Goal: Information Seeking & Learning: Learn about a topic

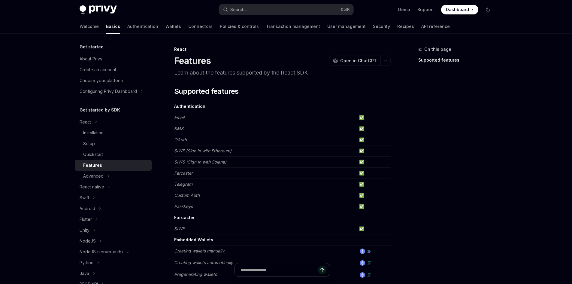
click at [179, 53] on div "React Features OpenAI Open in ChatGPT" at bounding box center [282, 56] width 216 height 20
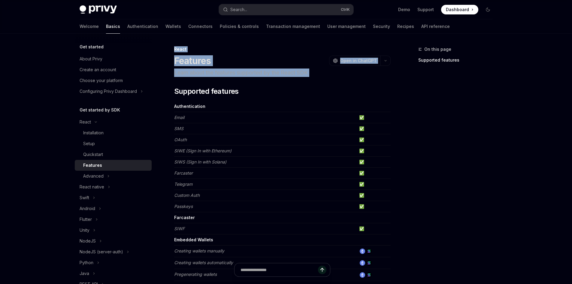
drag, startPoint x: 262, startPoint y: 86, endPoint x: 305, endPoint y: 72, distance: 45.1
click at [305, 72] on p "Learn about the features supported by the React SDK" at bounding box center [282, 72] width 216 height 8
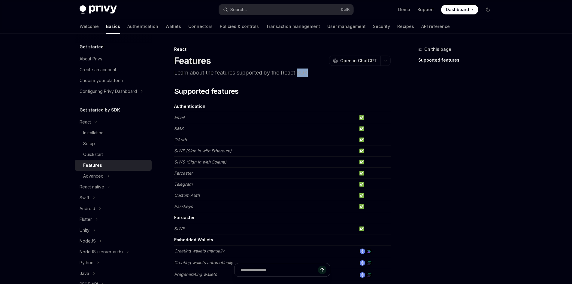
click at [305, 72] on p "Learn about the features supported by the React SDK" at bounding box center [282, 72] width 216 height 8
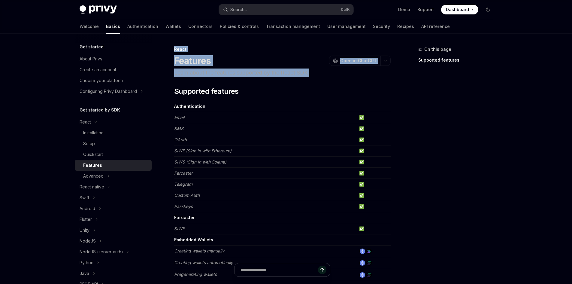
click at [195, 54] on div "React Features OpenAI Open in ChatGPT" at bounding box center [282, 56] width 216 height 20
click at [187, 48] on div "React" at bounding box center [282, 49] width 216 height 6
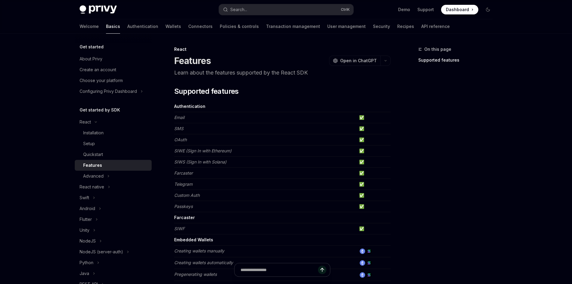
click at [187, 48] on div "React" at bounding box center [282, 49] width 216 height 6
click at [253, 60] on div "Features OpenAI Open in ChatGPT" at bounding box center [282, 60] width 216 height 11
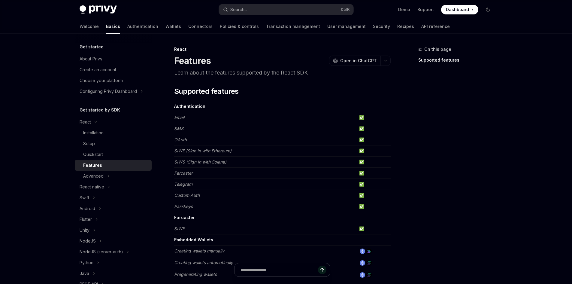
drag, startPoint x: 285, startPoint y: 68, endPoint x: 312, endPoint y: 79, distance: 29.4
click at [288, 71] on header "React Features OpenAI Open in ChatGPT Learn about the features supported by the…" at bounding box center [282, 61] width 216 height 31
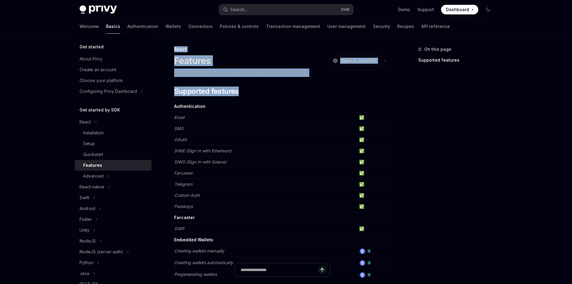
drag, startPoint x: 321, startPoint y: 77, endPoint x: 172, endPoint y: 49, distance: 151.7
click at [179, 52] on div "React Features OpenAI Open in ChatGPT" at bounding box center [282, 56] width 216 height 20
drag, startPoint x: 227, startPoint y: 69, endPoint x: 332, endPoint y: 72, distance: 105.1
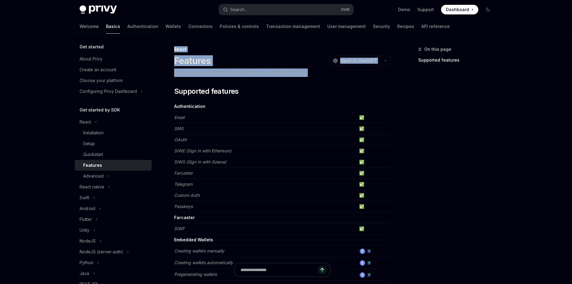
click at [332, 72] on p "Learn about the features supported by the React SDK" at bounding box center [282, 72] width 216 height 8
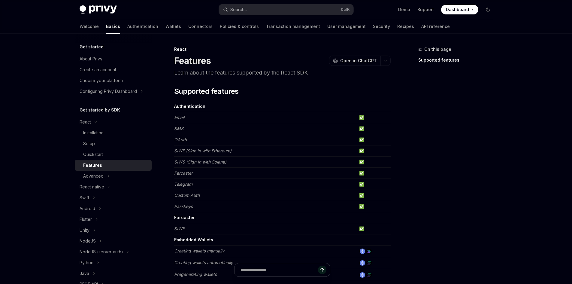
click at [332, 72] on p "Learn about the features supported by the React SDK" at bounding box center [282, 72] width 216 height 8
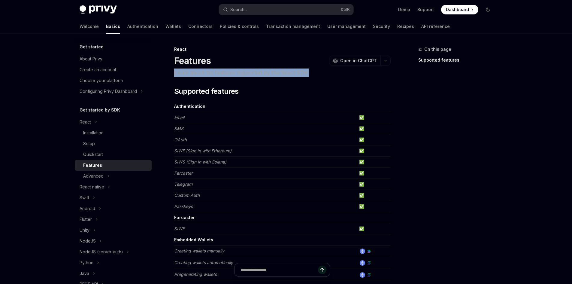
click at [332, 72] on p "Learn about the features supported by the React SDK" at bounding box center [282, 72] width 216 height 8
click at [101, 133] on div "Installation" at bounding box center [93, 132] width 20 height 7
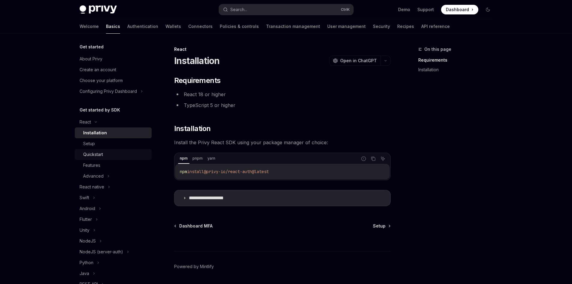
click at [109, 149] on link "Quickstart" at bounding box center [113, 154] width 77 height 11
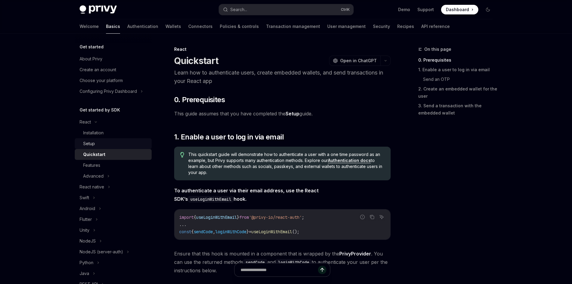
click at [108, 145] on div "Setup" at bounding box center [115, 143] width 65 height 7
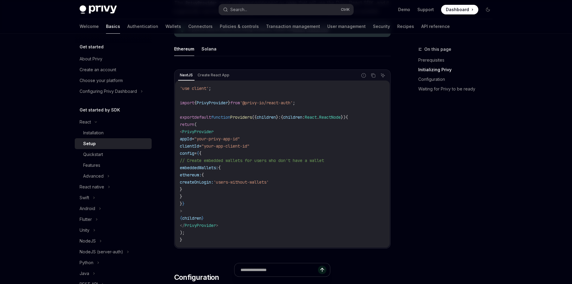
scroll to position [210, 0]
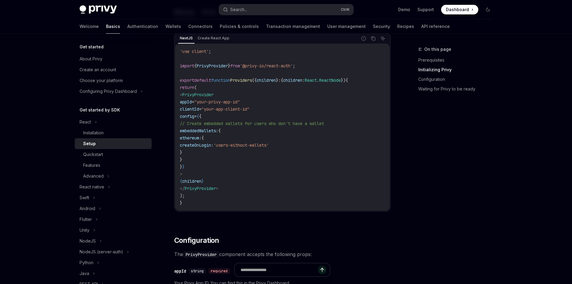
click at [470, 184] on div "On this page Prerequisites Initializing Privy Configuration Waiting for Privy t…" at bounding box center [451, 165] width 91 height 238
click at [127, 27] on link "Authentication" at bounding box center [142, 26] width 31 height 14
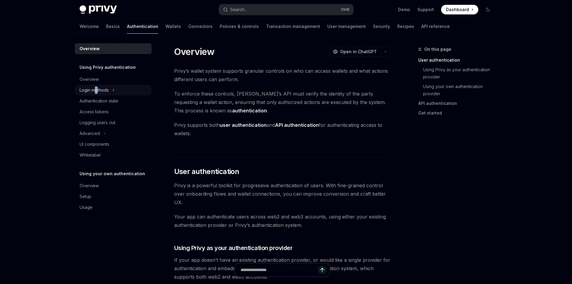
click at [97, 88] on div "Login methods" at bounding box center [94, 89] width 29 height 7
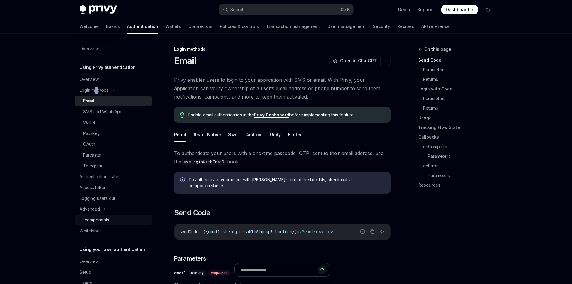
click at [117, 218] on div "UI components" at bounding box center [114, 219] width 68 height 7
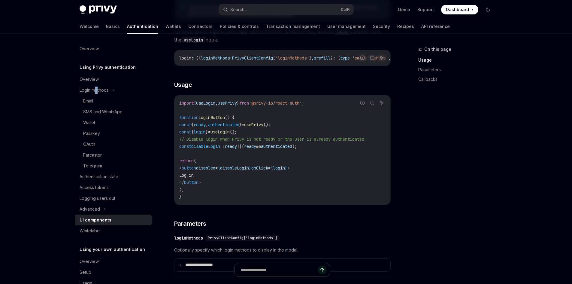
scroll to position [360, 0]
click at [191, 127] on span "const" at bounding box center [185, 124] width 12 height 5
click at [270, 127] on span "();" at bounding box center [266, 124] width 7 height 5
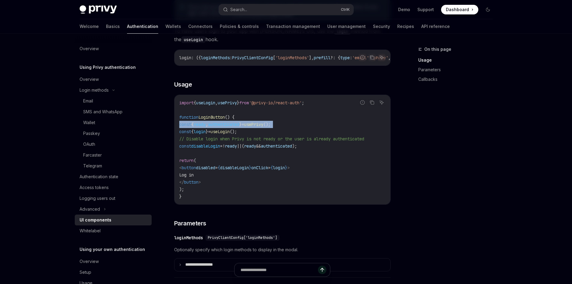
copy code "const { ready , authenticated } = usePrivy ();"
click at [104, 208] on icon at bounding box center [105, 208] width 2 height 7
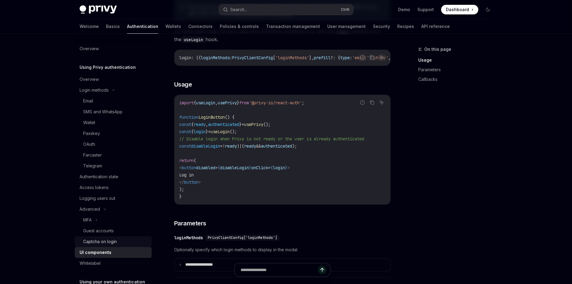
click at [117, 240] on div "Captcha on login" at bounding box center [115, 241] width 65 height 7
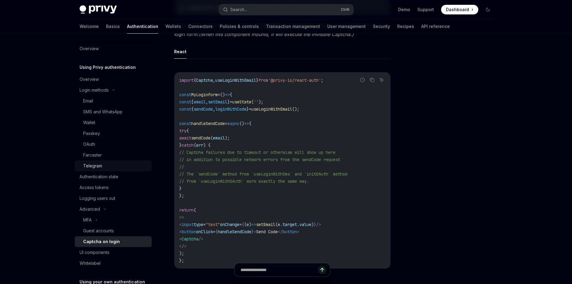
scroll to position [60, 0]
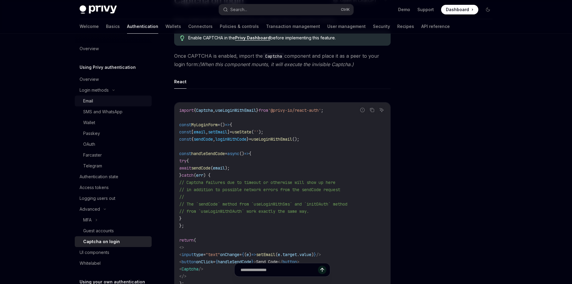
click at [102, 104] on link "Email" at bounding box center [113, 100] width 77 height 11
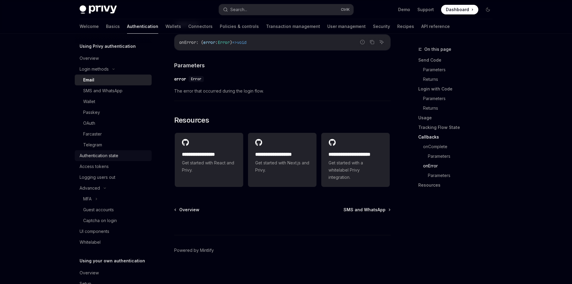
scroll to position [49, 0]
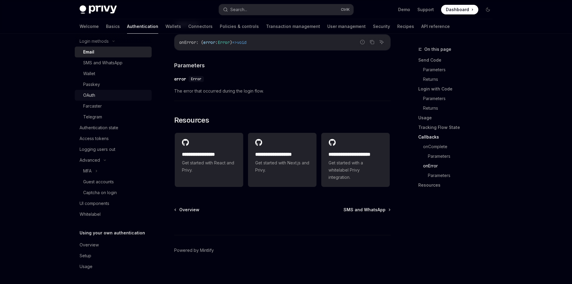
click at [97, 93] on div "OAuth" at bounding box center [115, 95] width 65 height 7
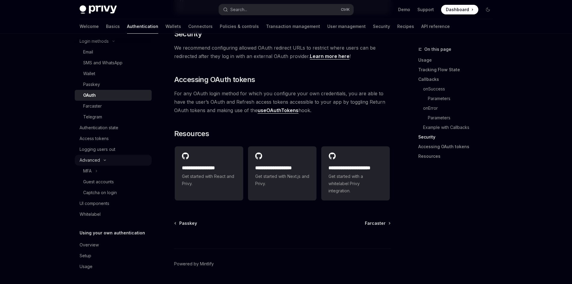
scroll to position [1307, 0]
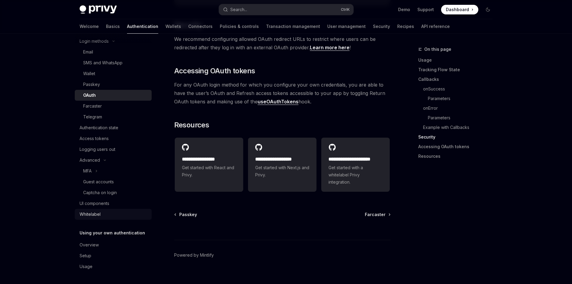
click at [103, 216] on div "Whitelabel" at bounding box center [114, 213] width 68 height 7
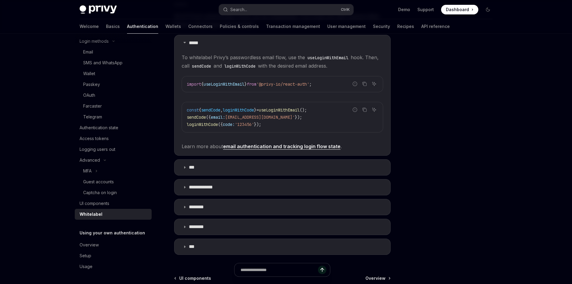
scroll to position [90, 0]
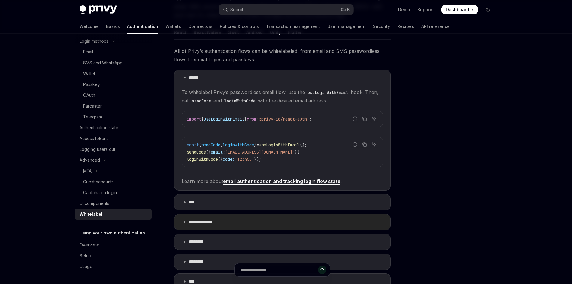
click at [202, 221] on p "**********" at bounding box center [203, 222] width 29 height 6
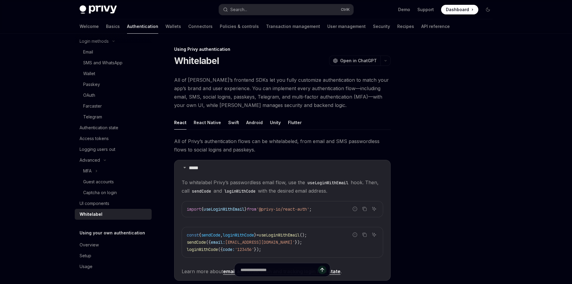
click at [264, 99] on span "All of Privy’s frontend SDKs let you fully customize authentication to match yo…" at bounding box center [282, 93] width 216 height 34
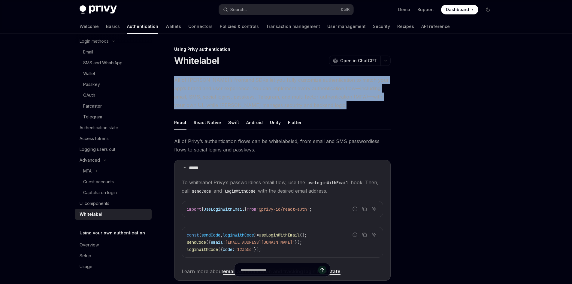
click at [264, 99] on span "All of Privy’s frontend SDKs let you fully customize authentication to match yo…" at bounding box center [282, 93] width 216 height 34
copy div "All of Privy’s frontend SDKs let you fully customize authentication to match yo…"
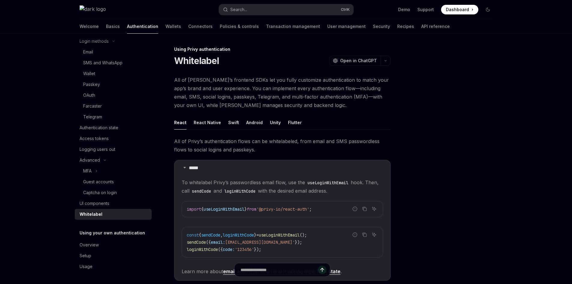
drag, startPoint x: 510, startPoint y: 148, endPoint x: 352, endPoint y: 97, distance: 165.5
click at [510, 148] on div "Privy Docs home page Search... Ctrl K Demo Support Dashboard Dashboard Search..…" at bounding box center [286, 288] width 572 height 577
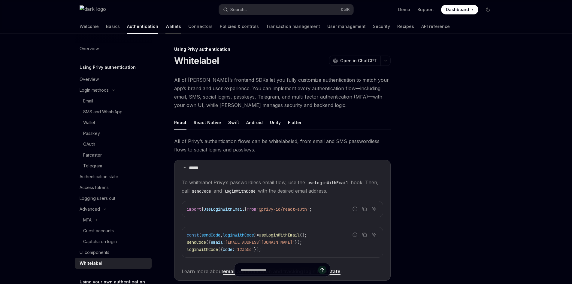
click at [165, 20] on link "Wallets" at bounding box center [173, 26] width 16 height 14
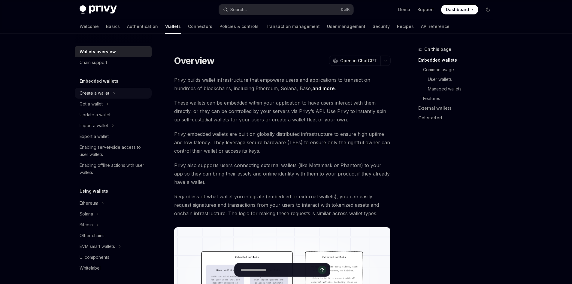
click at [125, 96] on div "Create a wallet" at bounding box center [113, 93] width 77 height 11
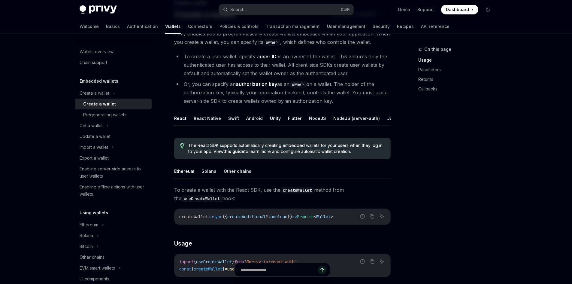
scroll to position [120, 0]
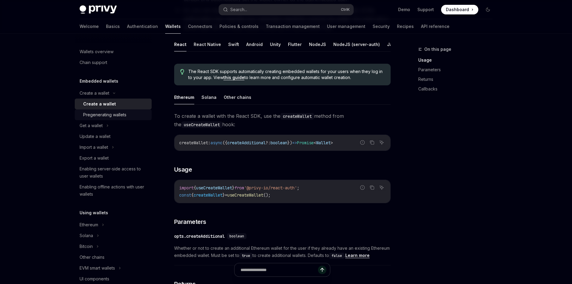
click at [128, 110] on link "Pregenerating wallets" at bounding box center [113, 114] width 77 height 11
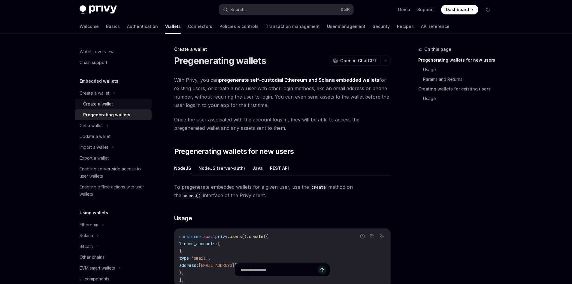
click at [107, 107] on div "Create a wallet" at bounding box center [98, 103] width 30 height 7
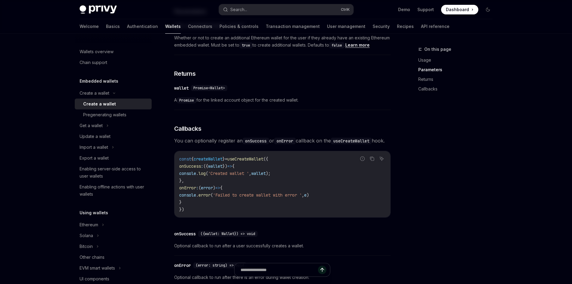
scroll to position [446, 0]
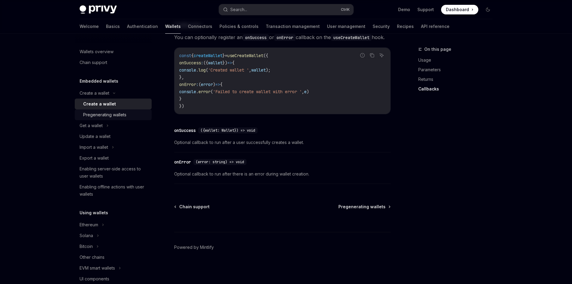
click at [110, 115] on div "Pregenerating wallets" at bounding box center [104, 114] width 43 height 7
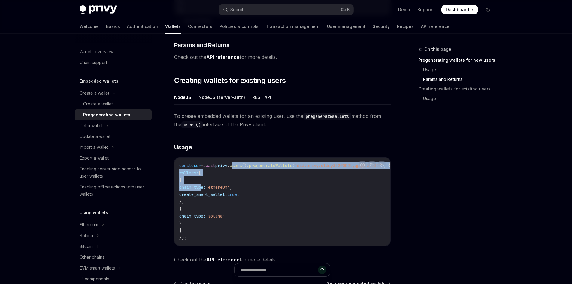
drag, startPoint x: 245, startPoint y: 167, endPoint x: 228, endPoint y: 189, distance: 28.1
click at [228, 189] on code "const user = await privy . users (). pregenerateWallets ( 'did:privy:clddy332f0…" at bounding box center [292, 201] width 226 height 79
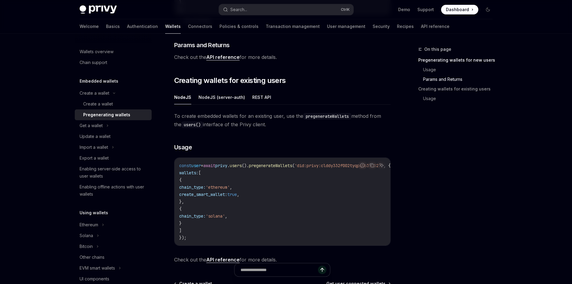
click at [284, 193] on code "const user = await privy . users (). pregenerateWallets ( 'did:privy:clddy332f0…" at bounding box center [292, 201] width 226 height 79
click at [249, 207] on code "const user = await privy . users (). pregenerateWallets ( 'did:privy:clddy332f0…" at bounding box center [292, 201] width 226 height 79
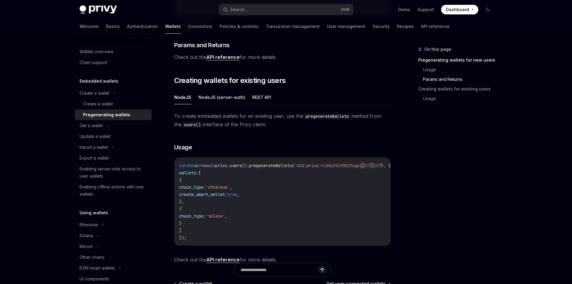
click at [249, 207] on code "const user = await privy . users (). pregenerateWallets ( 'did:privy:clddy332f0…" at bounding box center [292, 201] width 226 height 79
click at [206, 218] on span "chain_type:" at bounding box center [192, 215] width 26 height 5
click at [107, 157] on div "Export a wallet" at bounding box center [94, 157] width 29 height 7
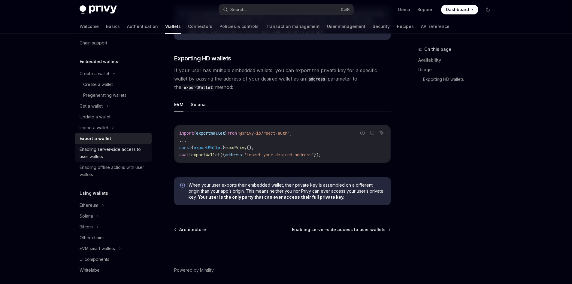
scroll to position [30, 0]
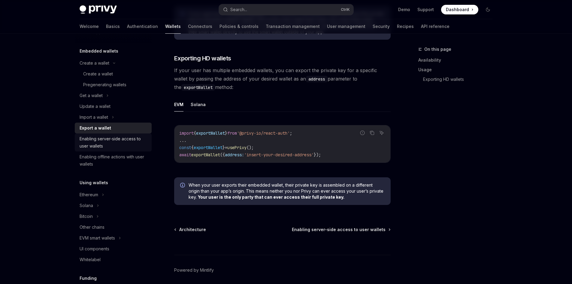
click at [115, 143] on div "Enabling server-side access to user wallets" at bounding box center [114, 142] width 68 height 14
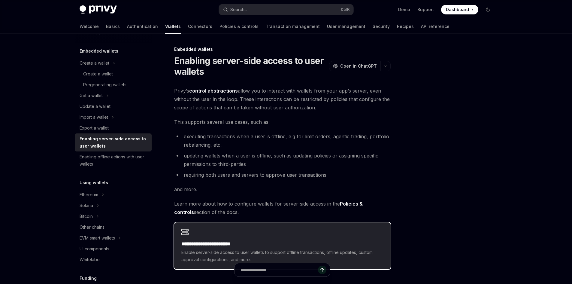
click at [224, 242] on h2 "**********" at bounding box center [282, 243] width 202 height 7
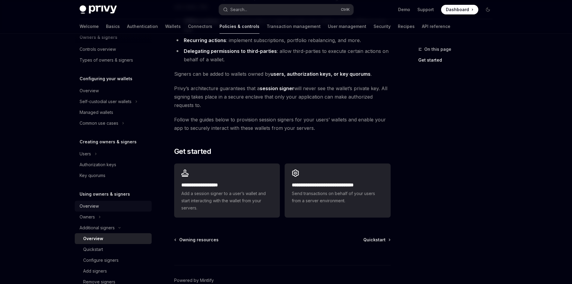
scroll to position [90, 0]
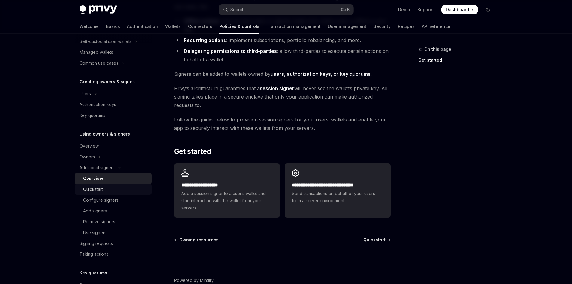
click at [101, 192] on div "Quickstart" at bounding box center [93, 188] width 20 height 7
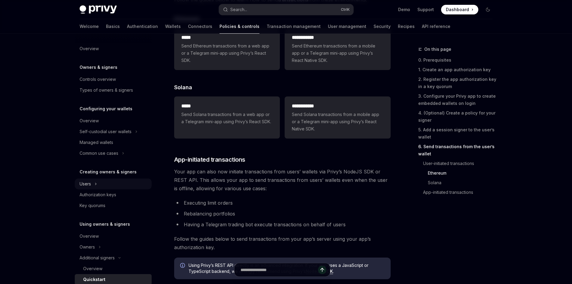
click at [79, 187] on div "Users" at bounding box center [113, 183] width 77 height 11
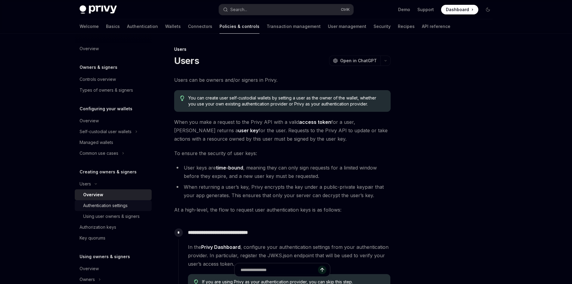
click at [119, 208] on div "Authentication settings" at bounding box center [105, 205] width 44 height 7
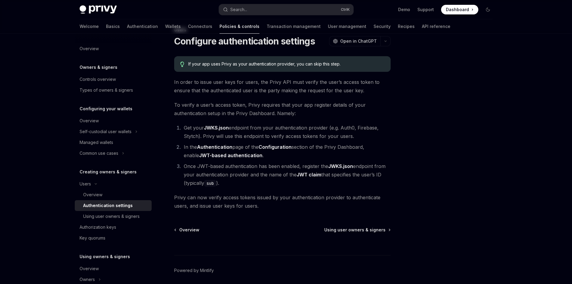
scroll to position [43, 0]
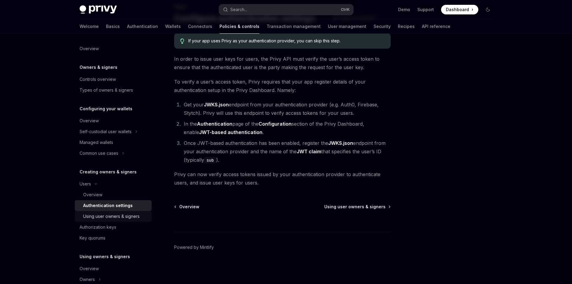
click at [128, 215] on div "Using user owners & signers" at bounding box center [111, 215] width 56 height 7
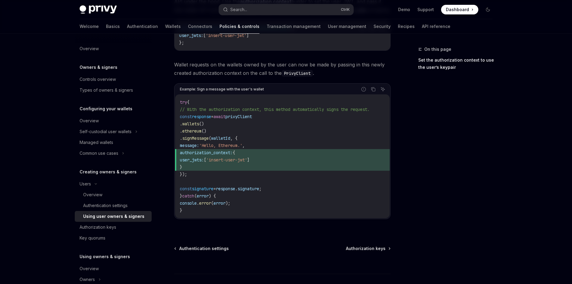
scroll to position [330, 0]
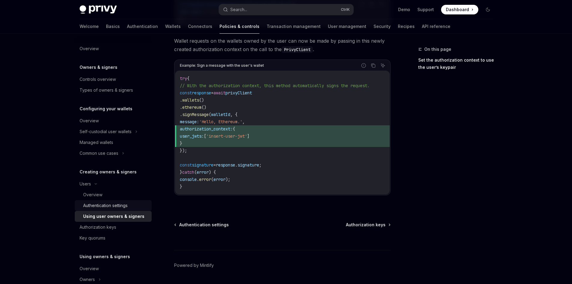
click at [129, 205] on div "Authentication settings" at bounding box center [115, 205] width 65 height 7
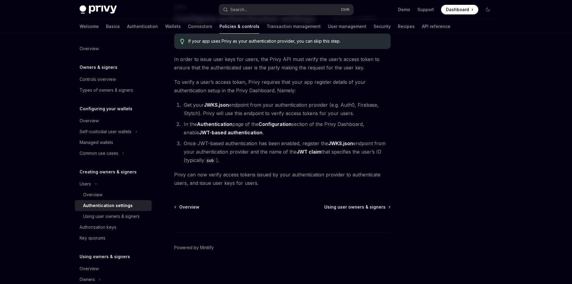
scroll to position [43, 0]
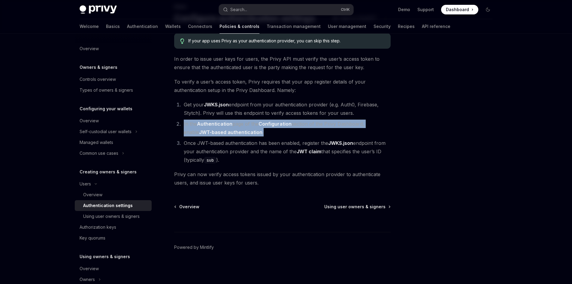
drag, startPoint x: 176, startPoint y: 124, endPoint x: 302, endPoint y: 130, distance: 125.9
click at [302, 130] on li "In the Authentication page of the Configuration section of the Privy Dashboard,…" at bounding box center [286, 127] width 209 height 17
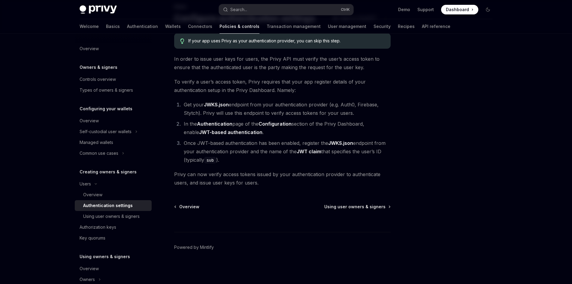
click at [302, 130] on li "In the Authentication page of the Configuration section of the Privy Dashboard,…" at bounding box center [286, 127] width 209 height 17
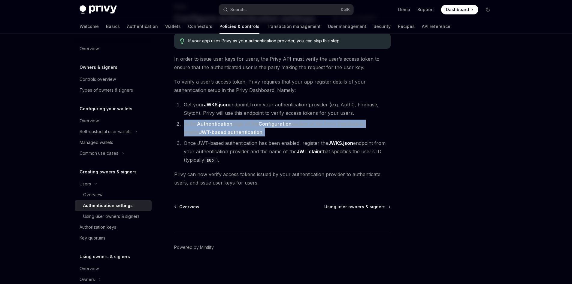
click at [302, 130] on li "In the Authentication page of the Configuration section of the Privy Dashboard,…" at bounding box center [286, 127] width 209 height 17
click at [281, 128] on li "In the Authentication page of the Configuration section of the Privy Dashboard,…" at bounding box center [286, 127] width 209 height 17
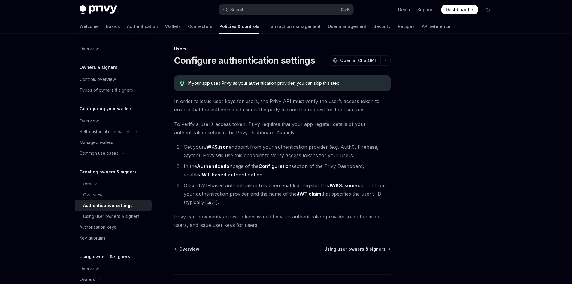
scroll to position [0, 0]
click at [120, 219] on div "Using user owners & signers" at bounding box center [111, 215] width 56 height 7
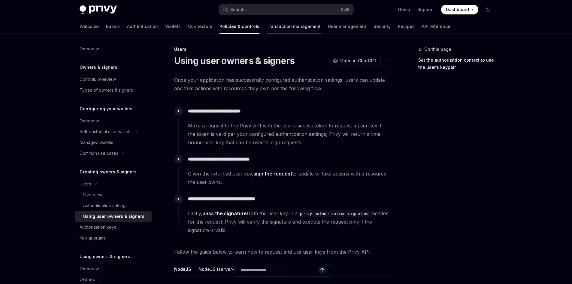
click at [267, 25] on link "Transaction management" at bounding box center [294, 26] width 54 height 14
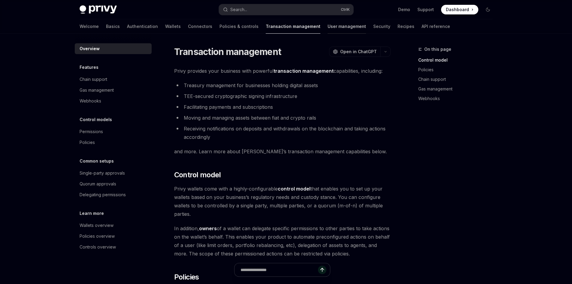
click at [327, 28] on link "User management" at bounding box center [346, 26] width 38 height 14
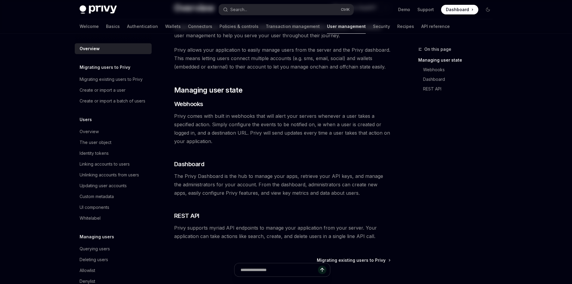
scroll to position [97, 0]
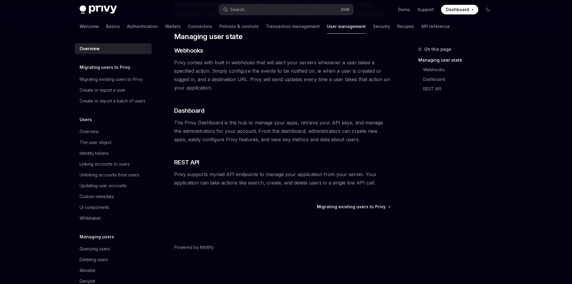
click at [128, 73] on div "Migrating users to Privy Migrating existing users to Privy Create or import a u…" at bounding box center [113, 85] width 77 height 43
click at [128, 75] on link "Migrating existing users to Privy" at bounding box center [113, 79] width 77 height 11
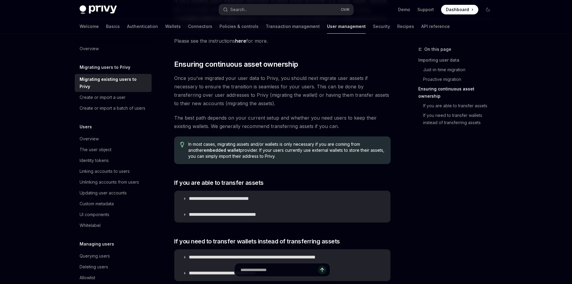
scroll to position [690, 0]
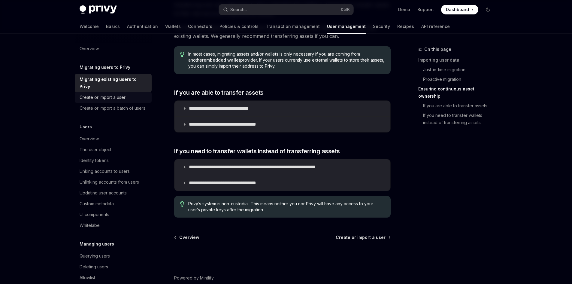
click at [108, 100] on div "Create or import a user" at bounding box center [103, 97] width 46 height 7
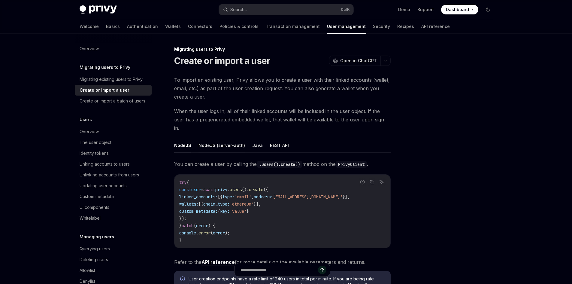
click at [223, 138] on button "NodeJS (server-auth)" at bounding box center [221, 145] width 47 height 14
type textarea "*"
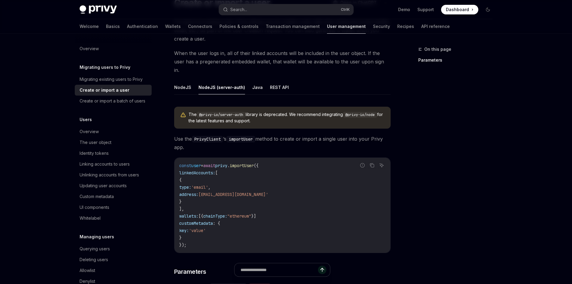
scroll to position [60, 0]
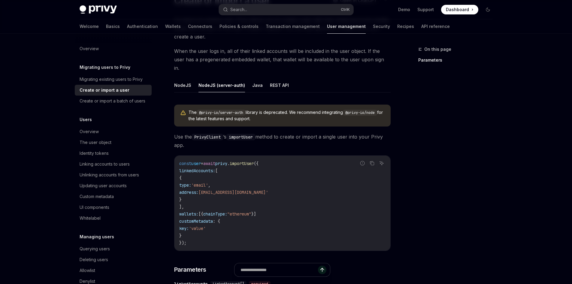
click at [203, 110] on code "@privy-io/server-auth" at bounding box center [221, 113] width 49 height 6
drag, startPoint x: 200, startPoint y: 102, endPoint x: 244, endPoint y: 104, distance: 44.1
click at [244, 110] on code "@privy-io/server-auth" at bounding box center [221, 113] width 49 height 6
copy code "@privy-io/server-aut"
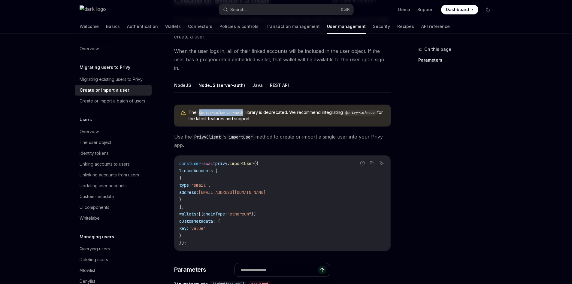
click at [246, 110] on code "@privy-io/server-auth" at bounding box center [221, 113] width 49 height 6
copy code "@privy-io/server-auth"
click at [319, 160] on code "const user = await privy . importUser ({ linkedAccounts: [ { type: 'email' , ad…" at bounding box center [282, 203] width 206 height 86
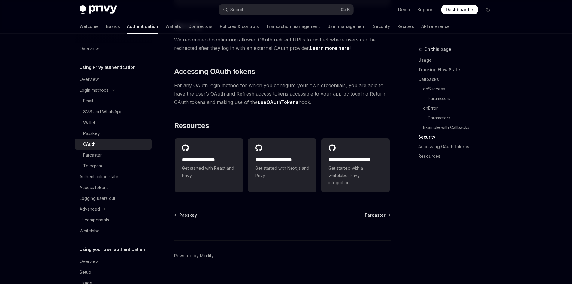
scroll to position [1307, 0]
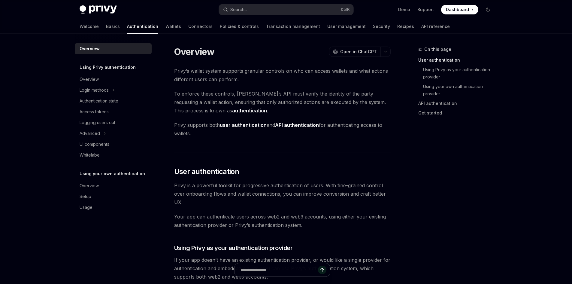
click at [110, 53] on link "Overview" at bounding box center [113, 48] width 77 height 11
click at [97, 89] on div "Login methods" at bounding box center [94, 89] width 29 height 7
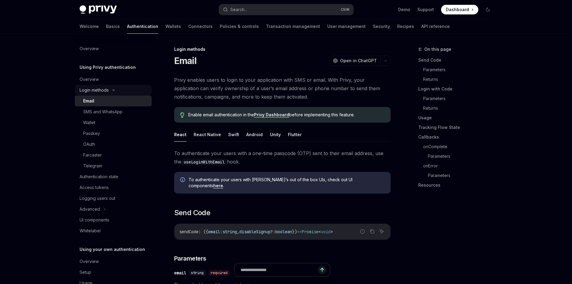
type textarea "*"
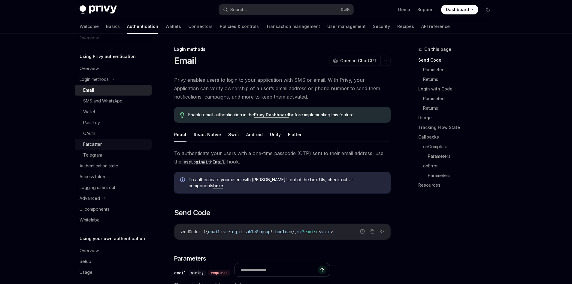
scroll to position [17, 0]
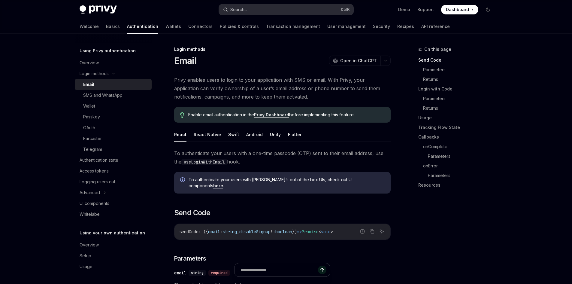
click at [265, 11] on button "Search... Ctrl K" at bounding box center [286, 9] width 134 height 11
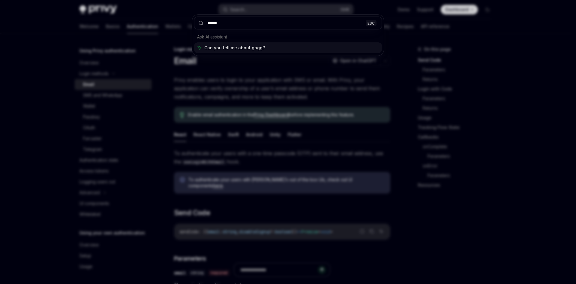
type input "******"
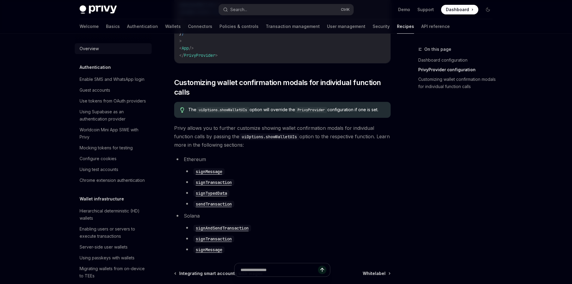
scroll to position [245, 0]
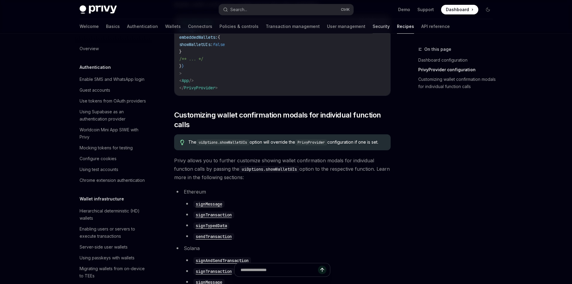
click at [372, 31] on link "Security" at bounding box center [380, 26] width 17 height 14
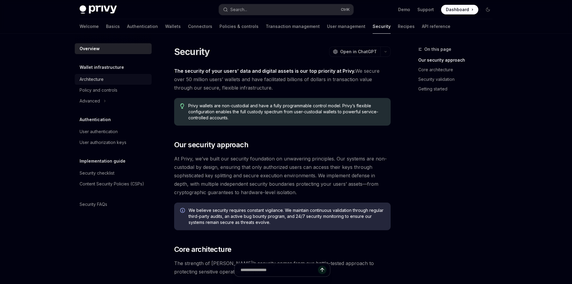
click at [89, 82] on div "Architecture" at bounding box center [92, 79] width 24 height 7
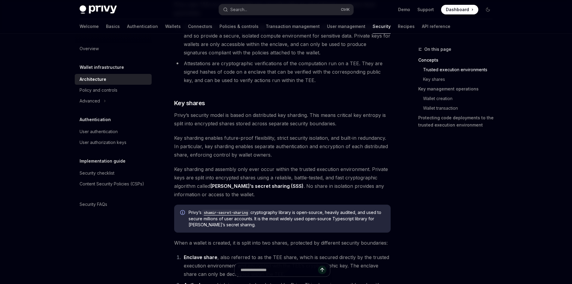
scroll to position [270, 0]
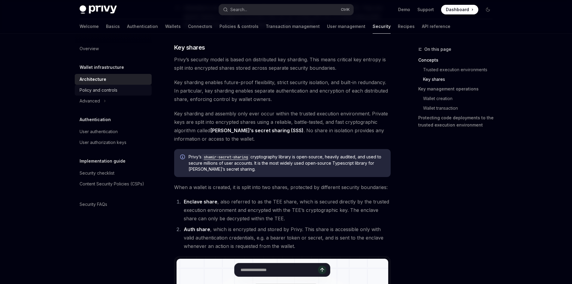
click at [109, 88] on div "Policy and controls" at bounding box center [99, 89] width 38 height 7
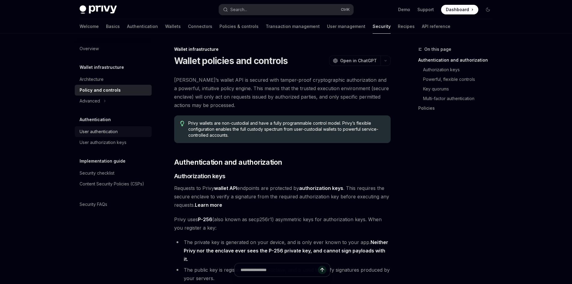
click at [107, 131] on div "User authentication" at bounding box center [99, 131] width 38 height 7
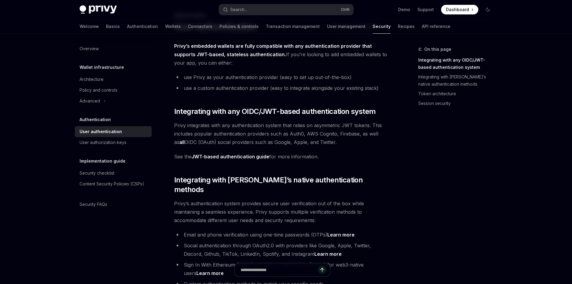
scroll to position [30, 0]
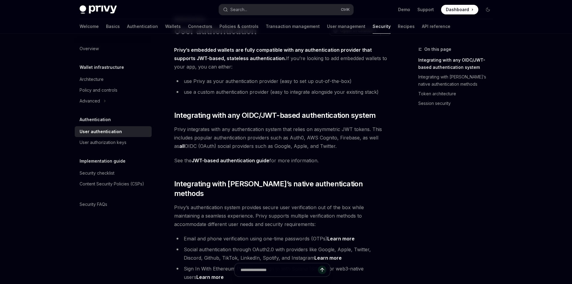
click at [255, 159] on link "JWT-based authentication guide" at bounding box center [230, 160] width 78 height 6
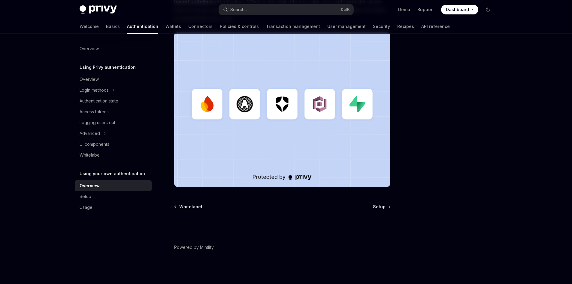
scroll to position [122, 0]
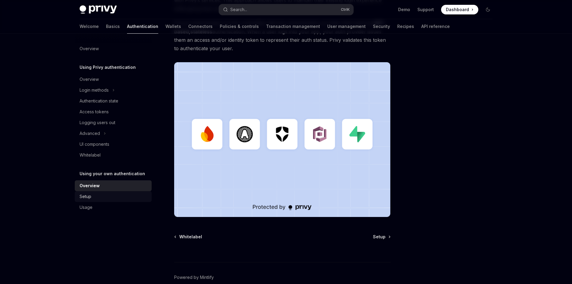
click at [113, 197] on div "Setup" at bounding box center [114, 196] width 68 height 7
type textarea "*"
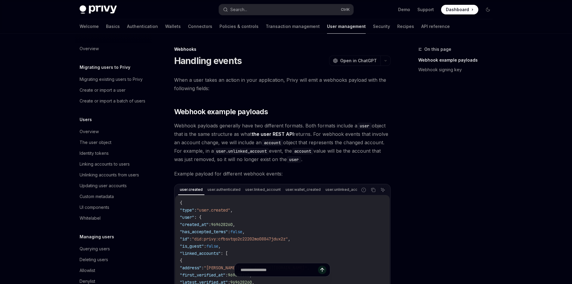
scroll to position [63, 0]
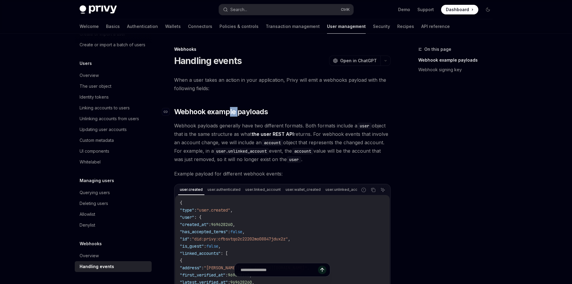
drag, startPoint x: 234, startPoint y: 105, endPoint x: 237, endPoint y: 111, distance: 7.1
click at [237, 111] on div "When a user takes an action in your application, Privy will emit a webhooks pay…" at bounding box center [282, 256] width 216 height 360
drag, startPoint x: 261, startPoint y: 138, endPoint x: 277, endPoint y: 138, distance: 16.2
click at [261, 138] on span "Webhook payloads generally have two different formats. Both formats include a u…" at bounding box center [282, 142] width 216 height 42
click at [457, 140] on div "On this page Webhook example payloads Webhook signing key" at bounding box center [451, 165] width 91 height 238
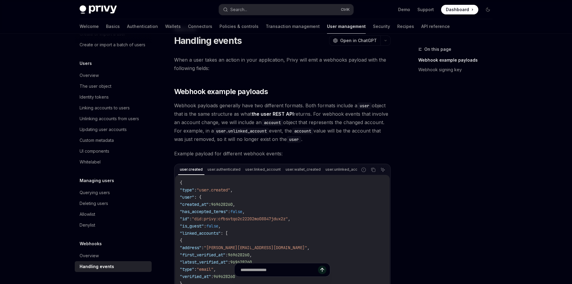
scroll to position [120, 0]
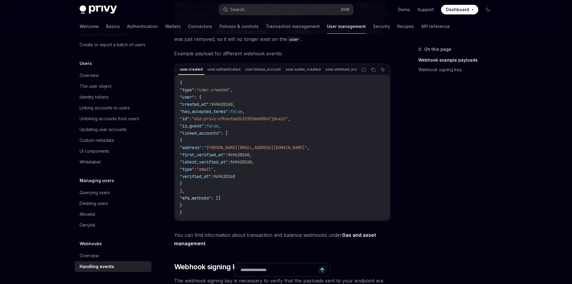
click at [451, 174] on div "On this page Webhook example payloads Webhook signing key" at bounding box center [451, 165] width 91 height 238
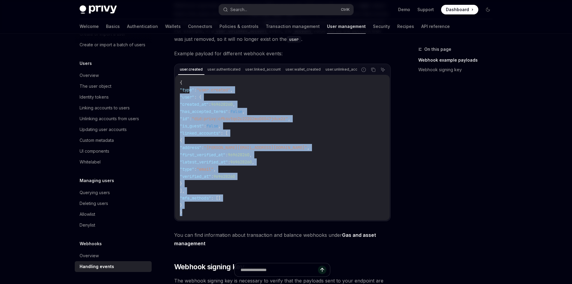
drag, startPoint x: 189, startPoint y: 92, endPoint x: 217, endPoint y: 217, distance: 127.9
click at [217, 216] on code "{ "type" : "user.created" , "user" : { "created_at" : 969628260 , "has_accepted…" at bounding box center [282, 147] width 205 height 137
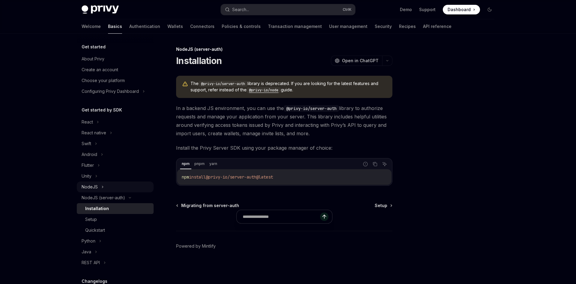
click at [94, 185] on div "NodeJS" at bounding box center [90, 186] width 16 height 7
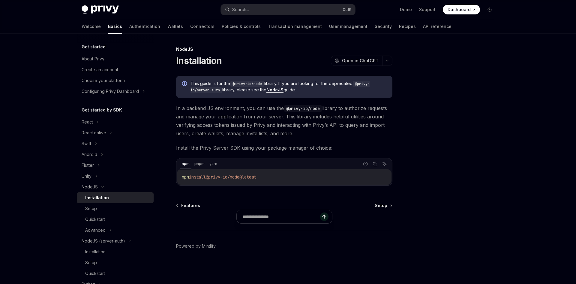
click at [99, 196] on div "Installation" at bounding box center [97, 197] width 24 height 7
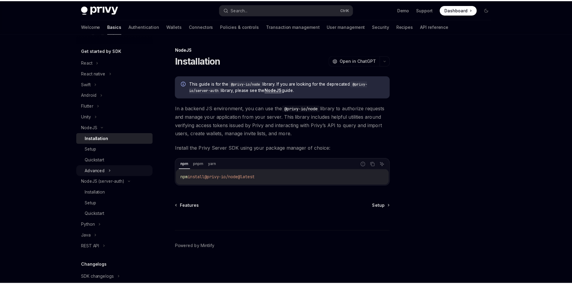
scroll to position [60, 0]
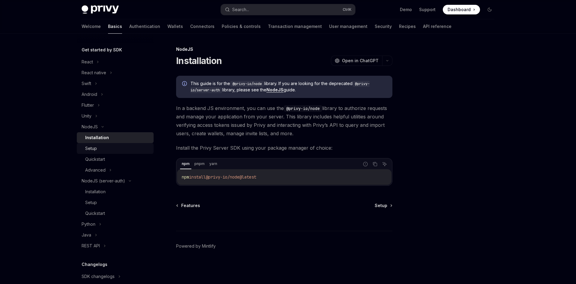
click at [95, 149] on div "Setup" at bounding box center [91, 148] width 12 height 7
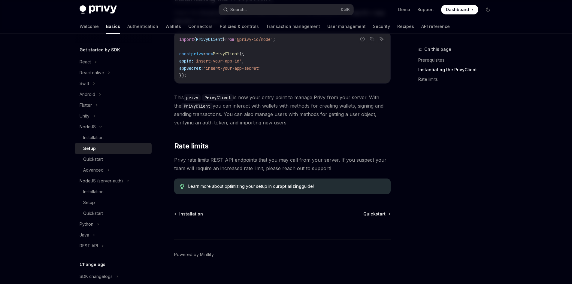
scroll to position [217, 0]
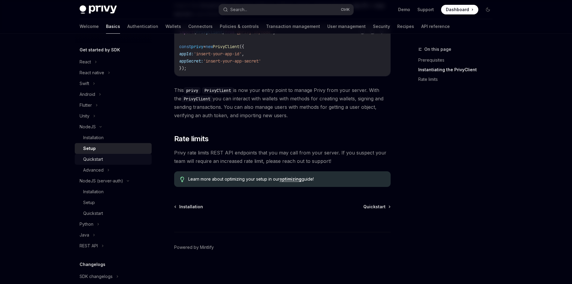
click at [115, 159] on div "Quickstart" at bounding box center [115, 158] width 65 height 7
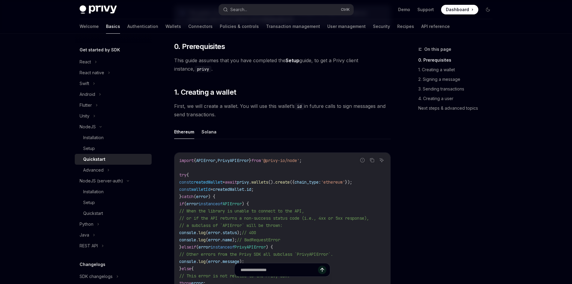
scroll to position [90, 0]
click at [106, 153] on link "Setup" at bounding box center [113, 148] width 77 height 11
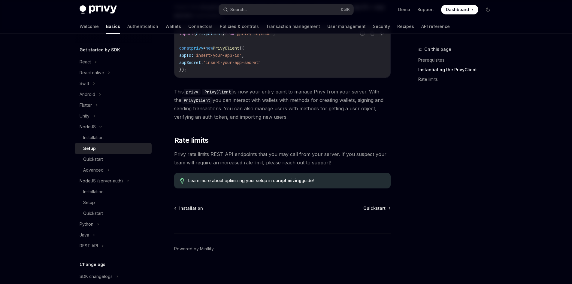
scroll to position [217, 0]
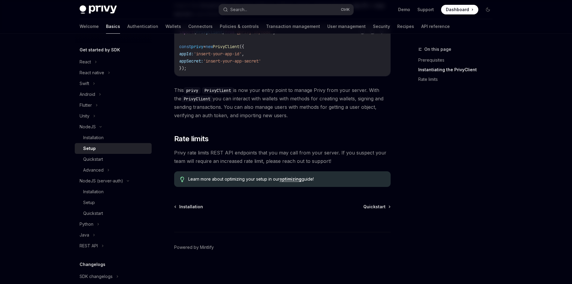
click at [288, 179] on link "optimizing" at bounding box center [290, 178] width 22 height 5
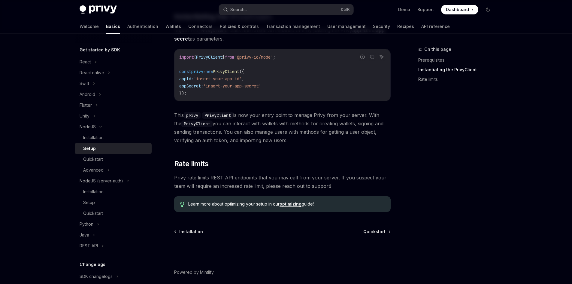
scroll to position [127, 0]
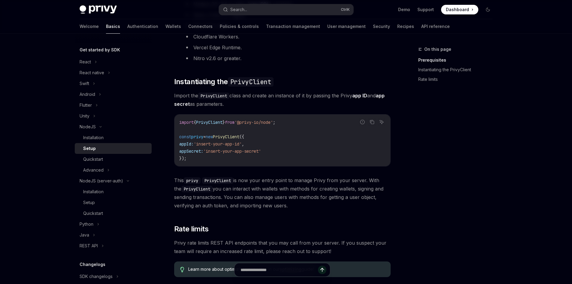
click at [209, 143] on span "'insert-your-app-id'" at bounding box center [218, 143] width 48 height 5
click at [221, 153] on span "'insert-your-app-secret'" at bounding box center [232, 150] width 58 height 5
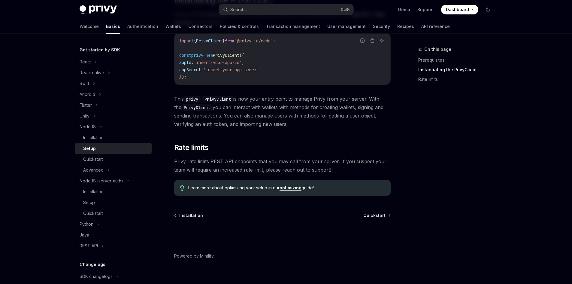
scroll to position [217, 0]
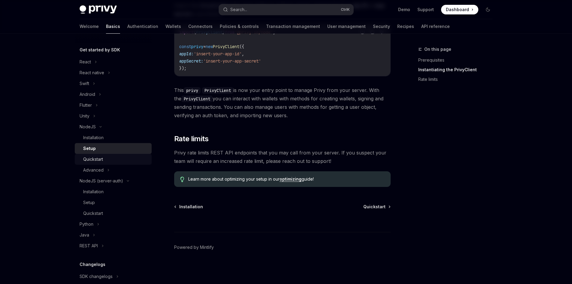
click at [117, 158] on div "Quickstart" at bounding box center [115, 158] width 65 height 7
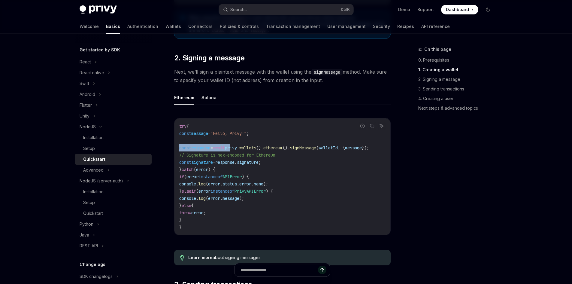
drag, startPoint x: 244, startPoint y: 152, endPoint x: 167, endPoint y: 152, distance: 77.1
click at [213, 162] on span "signature" at bounding box center [202, 161] width 22 height 5
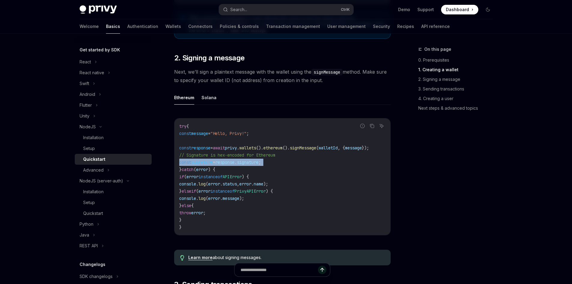
click at [213, 162] on span "signature" at bounding box center [202, 161] width 22 height 5
click at [215, 172] on span ") {" at bounding box center [211, 169] width 7 height 5
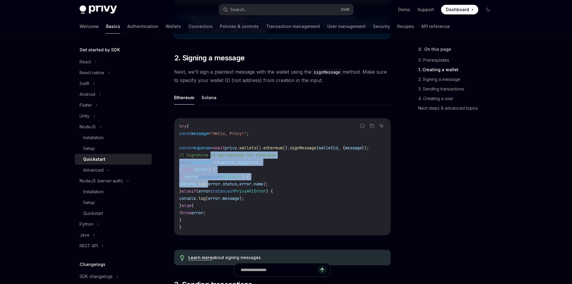
drag, startPoint x: 212, startPoint y: 159, endPoint x: 221, endPoint y: 199, distance: 40.8
click at [221, 197] on code "try { const message = "Hello, Privy!" ; const response = await privy . wallets …" at bounding box center [282, 176] width 206 height 108
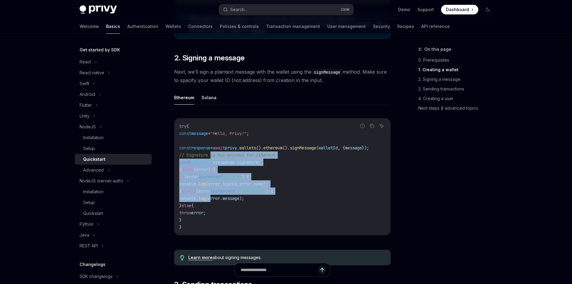
click at [220, 200] on span "error" at bounding box center [214, 197] width 12 height 5
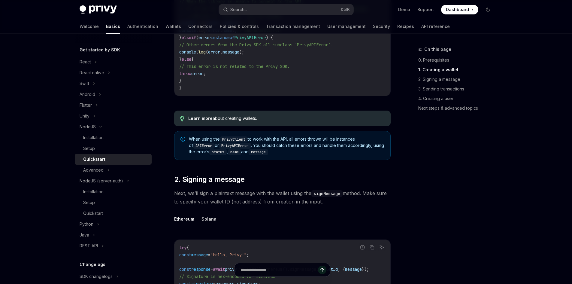
scroll to position [300, 0]
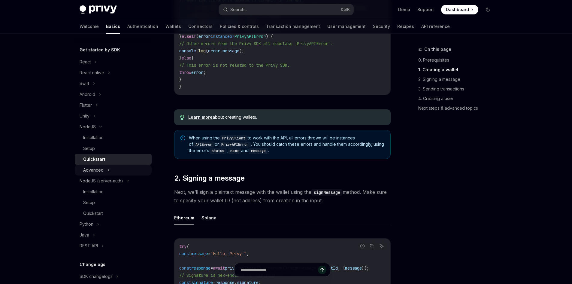
click at [108, 168] on icon at bounding box center [108, 169] width 2 height 7
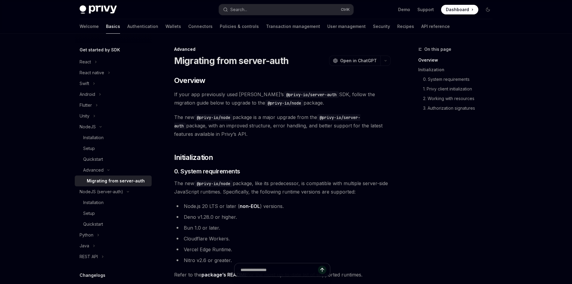
scroll to position [150, 0]
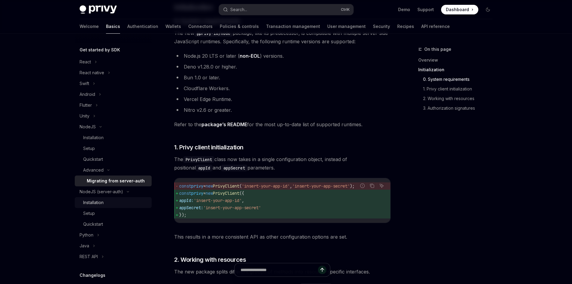
click at [126, 205] on div "Installation" at bounding box center [115, 202] width 65 height 7
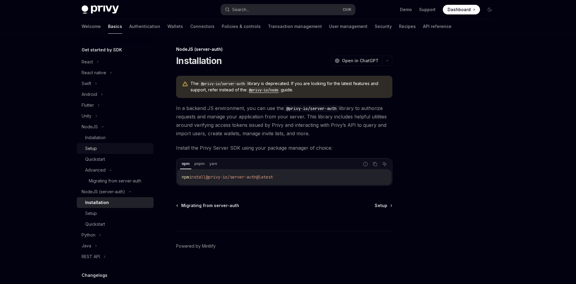
click at [103, 146] on div "Setup" at bounding box center [117, 148] width 65 height 7
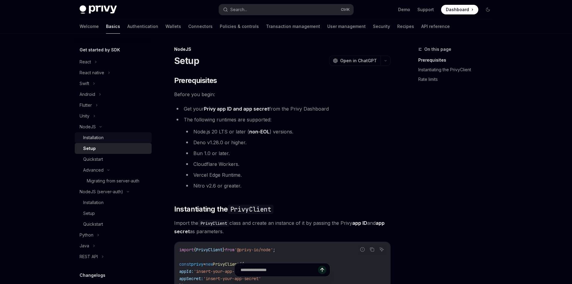
click at [105, 140] on div "Installation" at bounding box center [115, 137] width 65 height 7
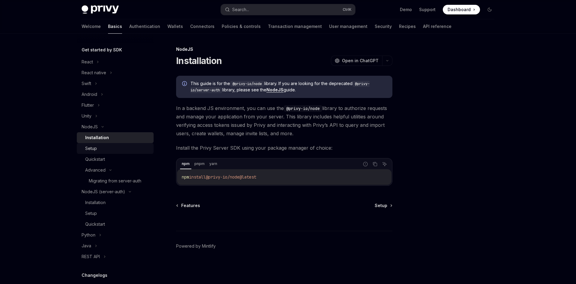
click at [114, 152] on div "Setup" at bounding box center [117, 148] width 65 height 7
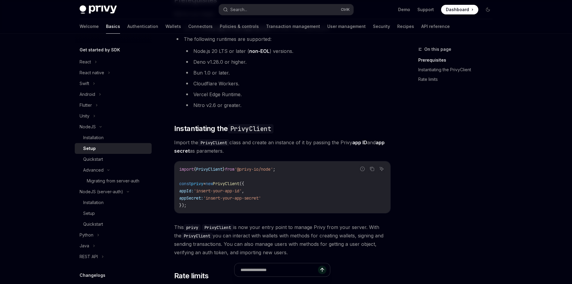
scroll to position [150, 0]
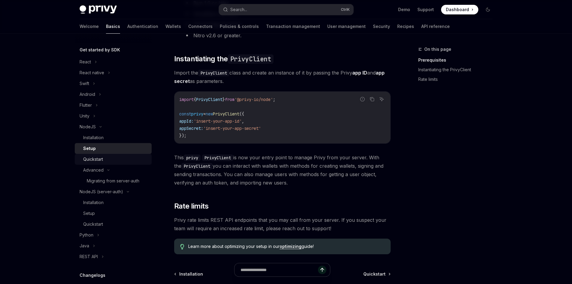
click at [135, 155] on link "Quickstart" at bounding box center [113, 159] width 77 height 11
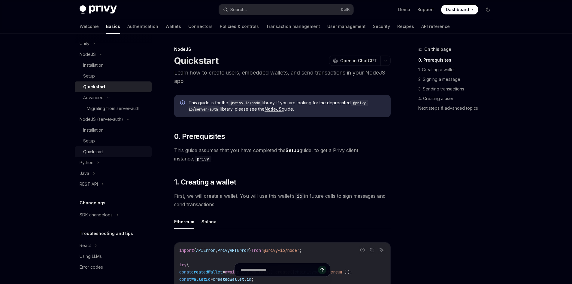
scroll to position [133, 0]
click at [120, 176] on div "Java" at bounding box center [113, 172] width 77 height 11
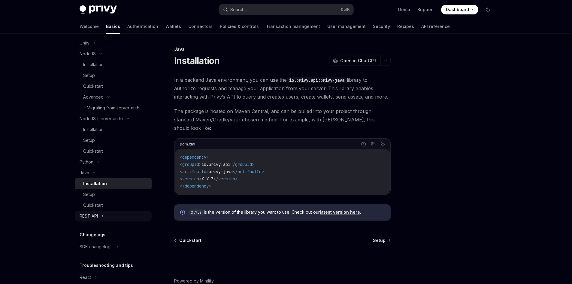
click at [103, 215] on icon at bounding box center [102, 215] width 2 height 7
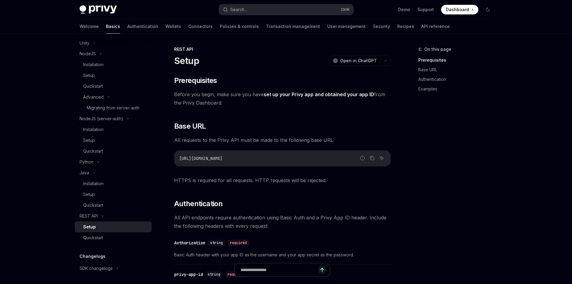
click at [119, 230] on link "Setup" at bounding box center [113, 226] width 77 height 11
type textarea "*"
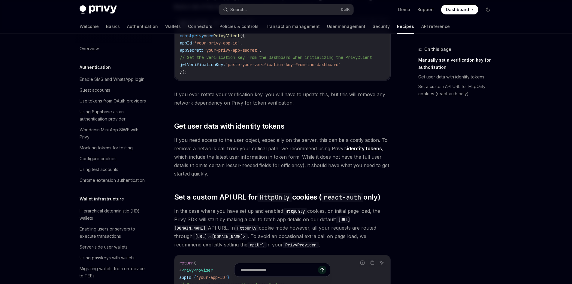
scroll to position [210, 0]
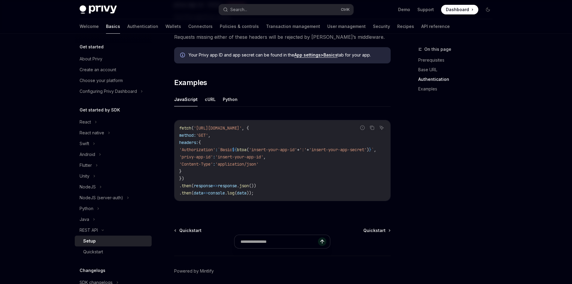
scroll to position [295, 0]
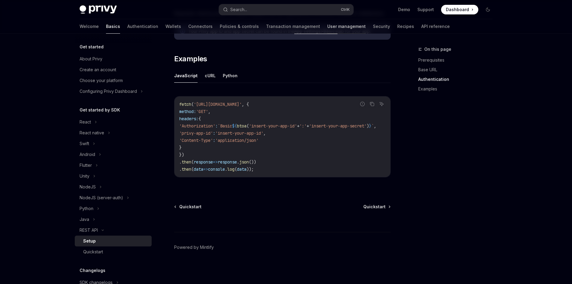
click at [327, 28] on link "User management" at bounding box center [346, 26] width 38 height 14
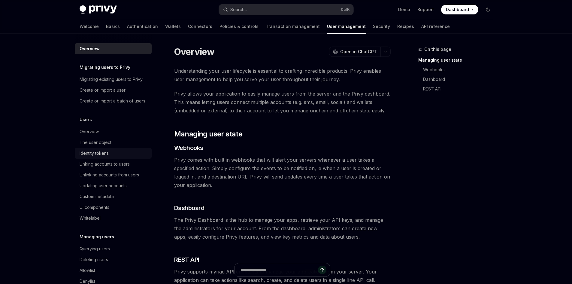
click at [116, 158] on link "Identity tokens" at bounding box center [113, 153] width 77 height 11
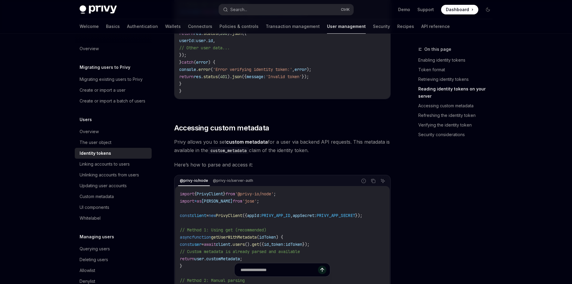
click at [295, 162] on div "Identity tokens provide a secure and efficient way to access user data, especia…" at bounding box center [282, 103] width 216 height 2074
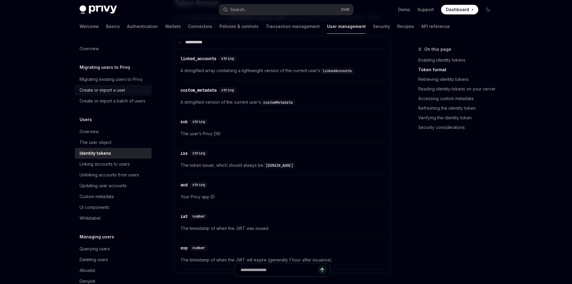
scroll to position [270, 0]
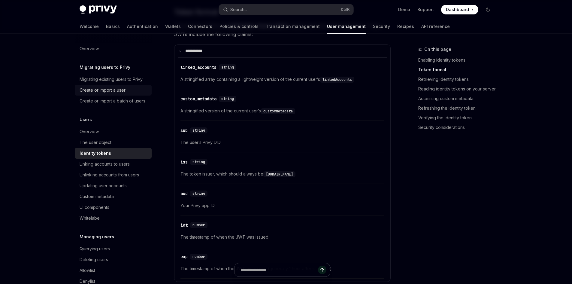
click at [111, 95] on link "Create or import a user" at bounding box center [113, 90] width 77 height 11
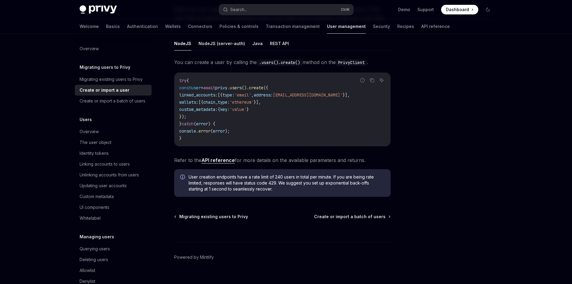
scroll to position [103, 0]
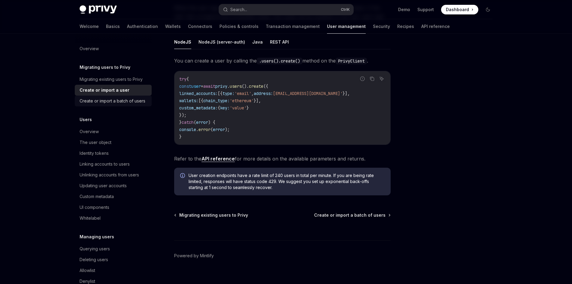
click at [140, 104] on div "Create or import a batch of users" at bounding box center [113, 100] width 66 height 7
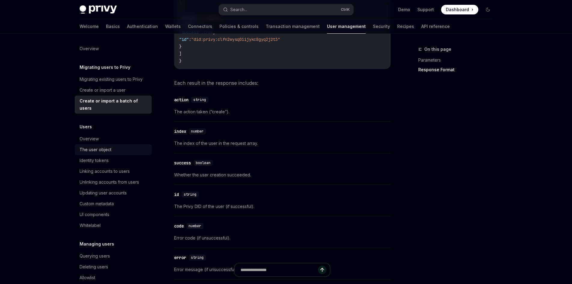
scroll to position [990, 0]
click at [106, 143] on link "Overview" at bounding box center [113, 138] width 77 height 11
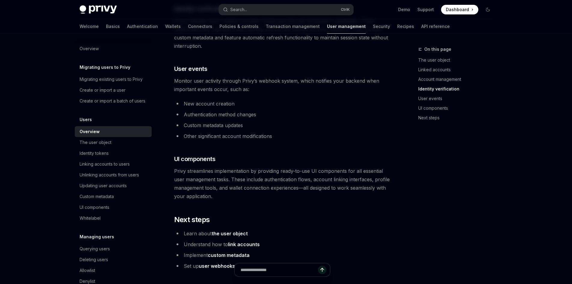
scroll to position [623, 0]
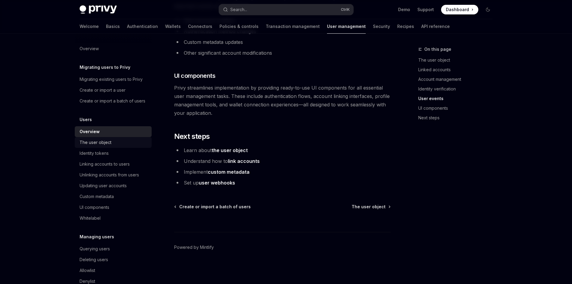
click at [102, 146] on div "The user object" at bounding box center [96, 142] width 32 height 7
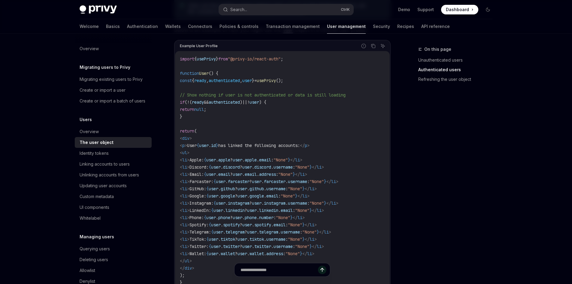
scroll to position [540, 0]
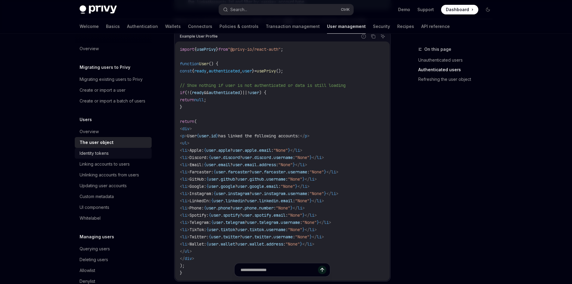
click at [110, 157] on div "Identity tokens" at bounding box center [114, 152] width 68 height 7
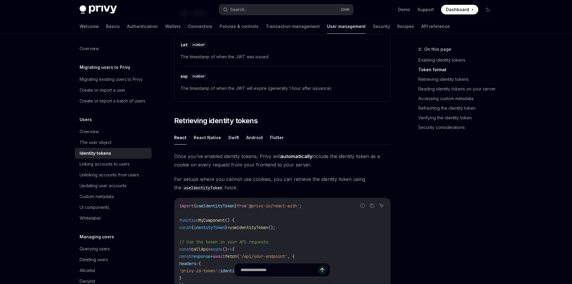
scroll to position [570, 0]
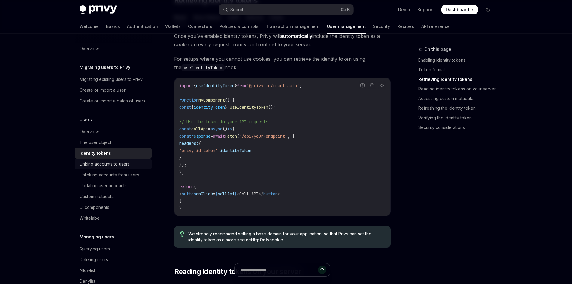
click at [109, 167] on div "Linking accounts to users" at bounding box center [105, 163] width 50 height 7
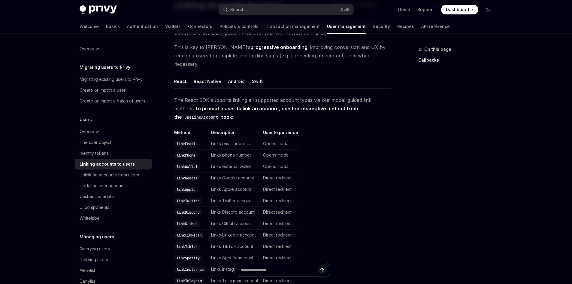
scroll to position [120, 0]
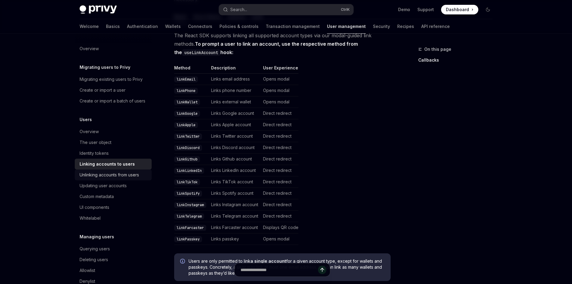
click at [106, 178] on div "Unlinking accounts from users" at bounding box center [109, 174] width 59 height 7
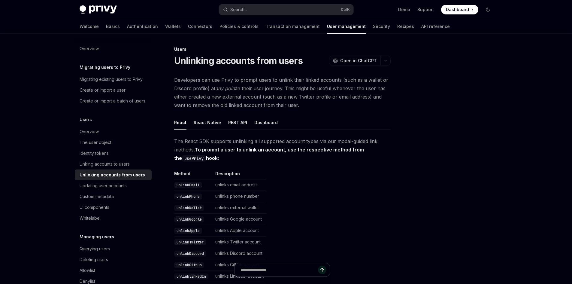
scroll to position [90, 0]
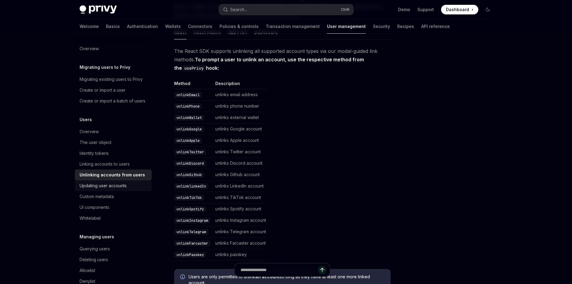
click at [105, 189] on div "Updating user accounts" at bounding box center [103, 185] width 47 height 7
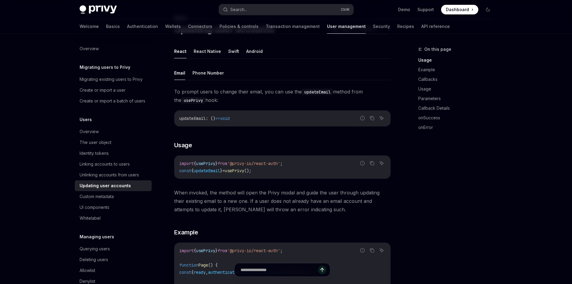
scroll to position [30, 0]
click at [110, 200] on div "Custom metadata" at bounding box center [97, 196] width 34 height 7
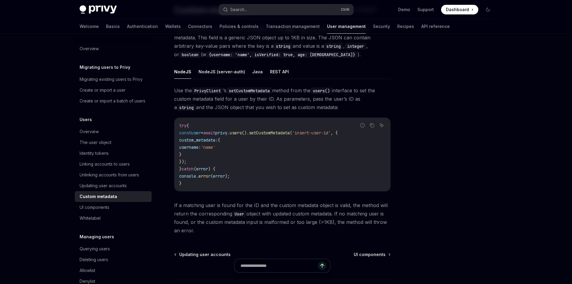
scroll to position [60, 0]
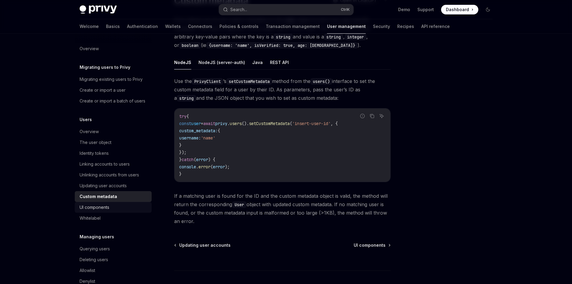
click at [116, 211] on div "UI components" at bounding box center [114, 206] width 68 height 7
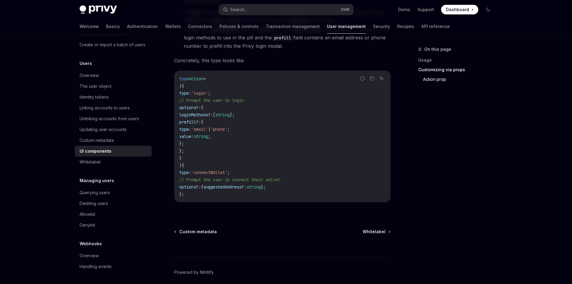
scroll to position [1062, 0]
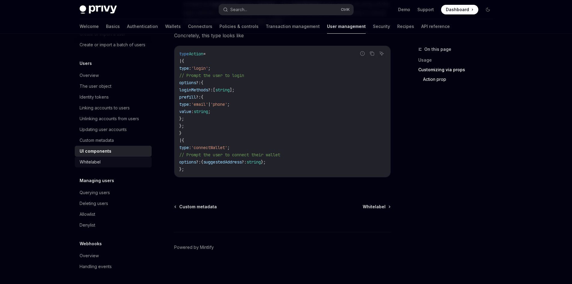
click at [107, 167] on link "Whitelabel" at bounding box center [113, 161] width 77 height 11
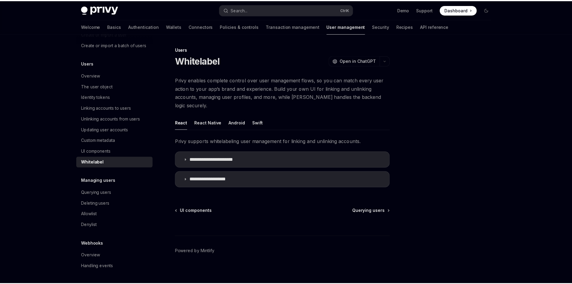
scroll to position [63, 0]
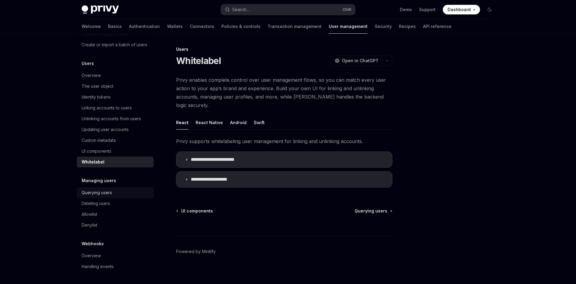
click at [111, 194] on div "Querying users" at bounding box center [97, 192] width 30 height 7
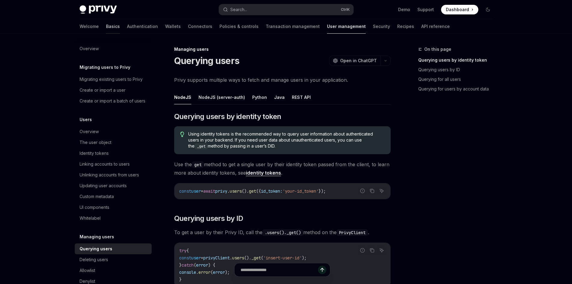
click at [106, 28] on link "Basics" at bounding box center [113, 26] width 14 height 14
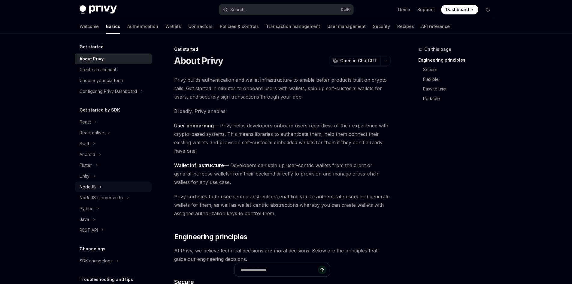
click at [107, 184] on div "NodeJS" at bounding box center [113, 186] width 77 height 11
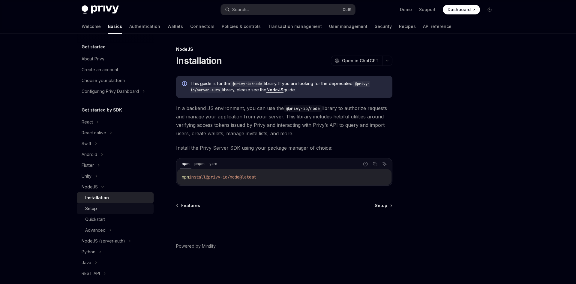
click at [107, 209] on div "Setup" at bounding box center [117, 208] width 65 height 7
type textarea "*"
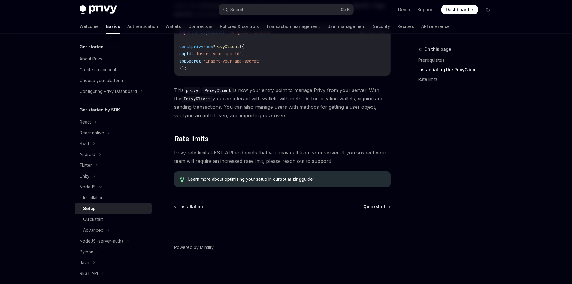
click at [205, 150] on span "Privy rate limits REST API endpoints that you may call from your server. If you…" at bounding box center [282, 156] width 216 height 17
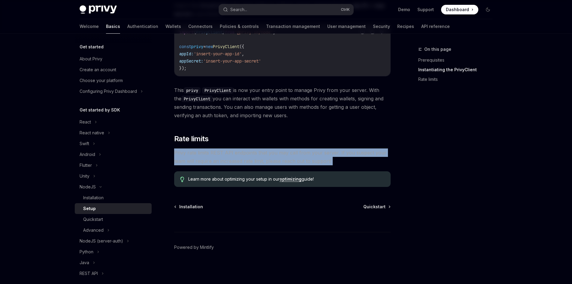
click at [205, 150] on span "Privy rate limits REST API endpoints that you may call from your server. If you…" at bounding box center [282, 156] width 216 height 17
click at [351, 177] on span "Learn more about optimizing your setup in our optimizing guide!" at bounding box center [286, 179] width 196 height 6
copy div "Privy rate limits REST API endpoints that you may call from your server. If you…"
click at [348, 169] on div "​ Prerequisites Before you begin: Get your Privy app ID and app secret from the…" at bounding box center [282, 22] width 216 height 328
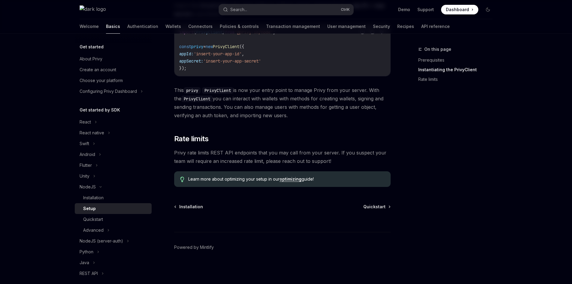
click at [292, 180] on link "optimizing" at bounding box center [290, 178] width 22 height 5
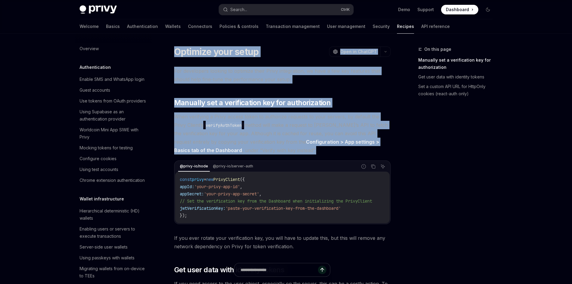
drag, startPoint x: 173, startPoint y: 44, endPoint x: 366, endPoint y: 151, distance: 221.0
copy div "Optimize your setup OpenAI Open in ChatGPT OpenAI Open in ChatGPT For developer…"
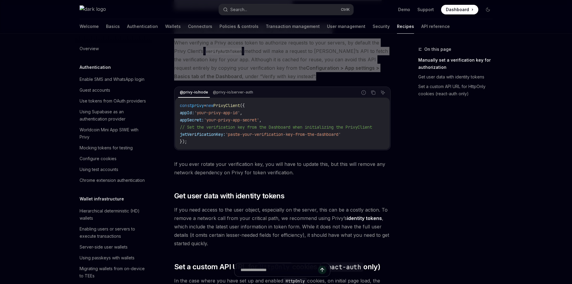
scroll to position [120, 0]
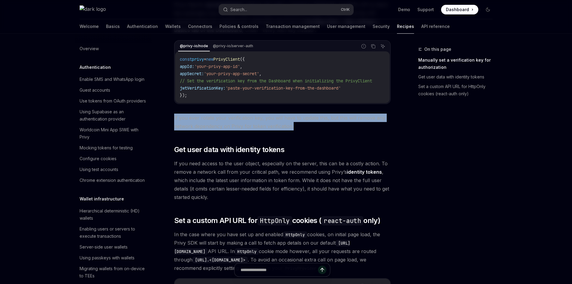
drag, startPoint x: 172, startPoint y: 116, endPoint x: 324, endPoint y: 131, distance: 153.1
click at [324, 131] on div "Optimize your setup OpenAI Open in ChatGPT OpenAI Open in ChatGPT For developer…" at bounding box center [225, 202] width 331 height 552
copy span "If you ever rotate your verification key, you will have to update this, but thi…"
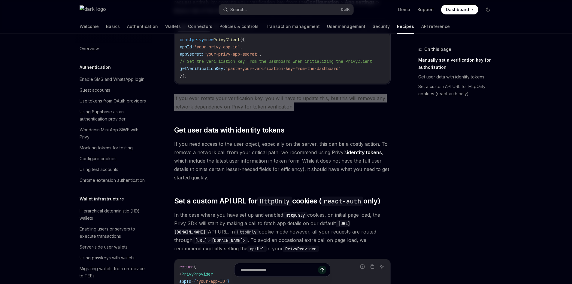
scroll to position [150, 0]
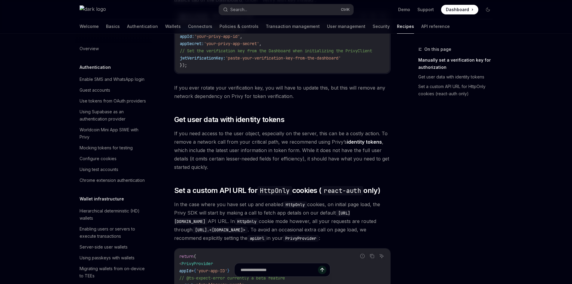
click at [213, 129] on div "For developers looking to optimize their Privy integration, we have a few key f…" at bounding box center [282, 137] width 216 height 440
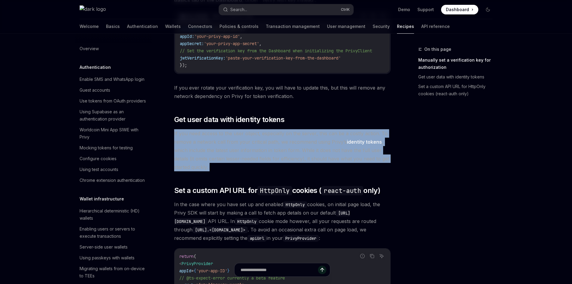
click at [213, 129] on div "For developers looking to optimize their Privy integration, we have a few key f…" at bounding box center [282, 137] width 216 height 440
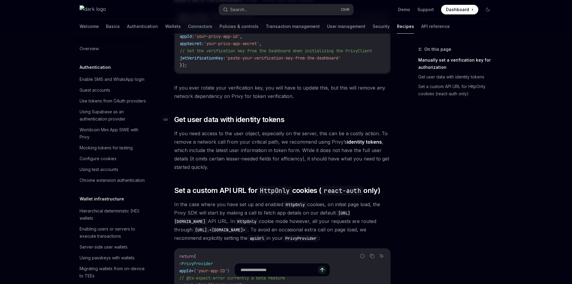
click at [213, 122] on span "Get user data with identity tokens" at bounding box center [229, 120] width 110 height 10
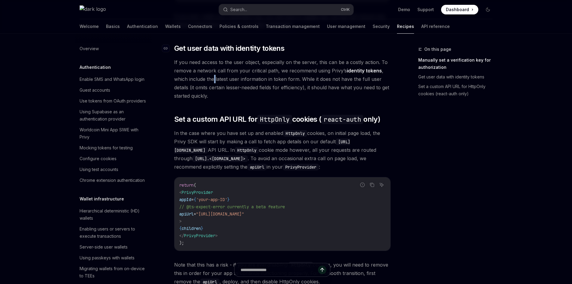
click at [213, 122] on div "For developers looking to optimize their Privy integration, we have a few key f…" at bounding box center [282, 65] width 216 height 440
click at [254, 92] on span "If you need access to the user object, especially on the server, this can be a …" at bounding box center [282, 79] width 216 height 42
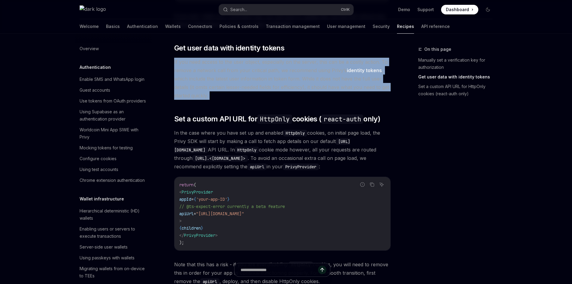
click at [254, 92] on span "If you need access to the user object, especially on the server, this can be a …" at bounding box center [282, 79] width 216 height 42
copy div "If you need access to the user object, especially on the server, this can be a …"
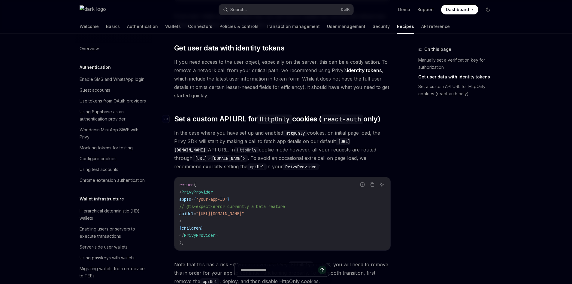
click at [206, 123] on span "Set a custom API URL for HttpOnly cookies ( react-auth only)" at bounding box center [277, 119] width 206 height 10
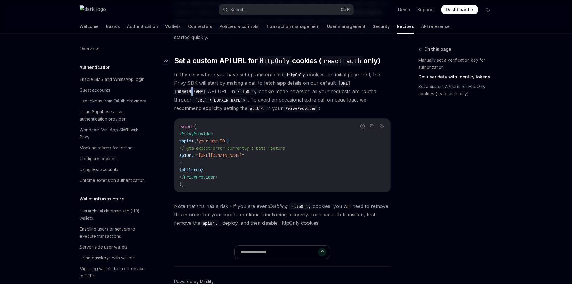
click at [206, 123] on div "For developers looking to optimize their Privy integration, we have a few key f…" at bounding box center [282, 7] width 216 height 440
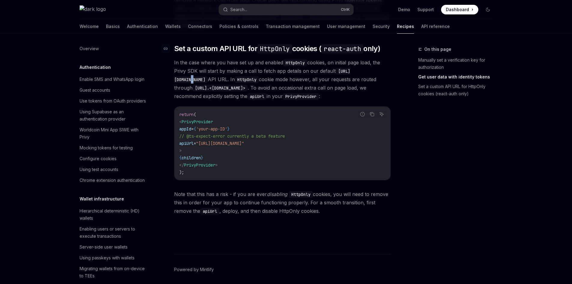
scroll to position [292, 0]
click at [285, 72] on span "In the case where you have set up and enabled HttpOnly cookies, on initial page…" at bounding box center [282, 79] width 216 height 42
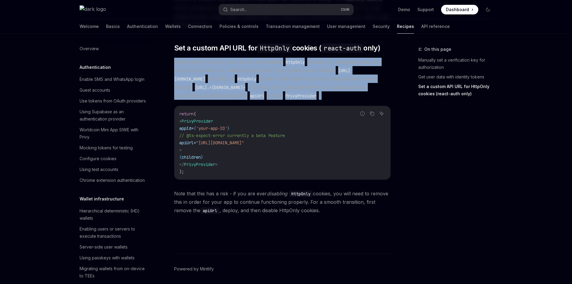
click at [285, 72] on span "In the case where you have set up and enabled HttpOnly cookies, on initial page…" at bounding box center [282, 79] width 216 height 42
copy div "In the case where you have set up and enabled HttpOnly cookies, on initial page…"
click at [233, 85] on span "In the case where you have set up and enabled HttpOnly cookies, on initial page…" at bounding box center [282, 79] width 216 height 42
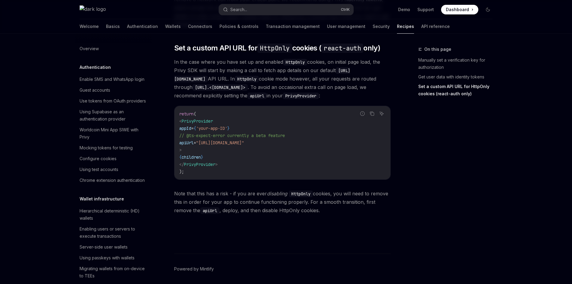
click at [213, 200] on span "Note that this has a risk - if you are ever disabling HttpOnly cookies, you wil…" at bounding box center [282, 201] width 216 height 25
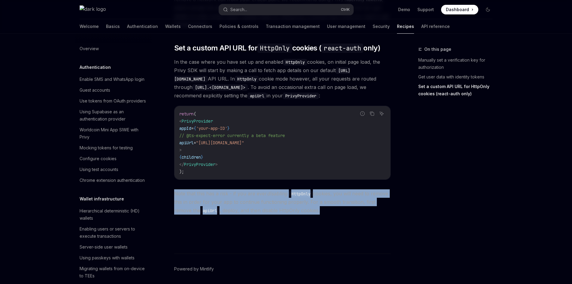
click at [213, 200] on span "Note that this has a risk - if you are ever disabling HttpOnly cookies, you wil…" at bounding box center [282, 201] width 216 height 25
copy span "Note that this has a risk - if you are ever disabling HttpOnly cookies, you wil…"
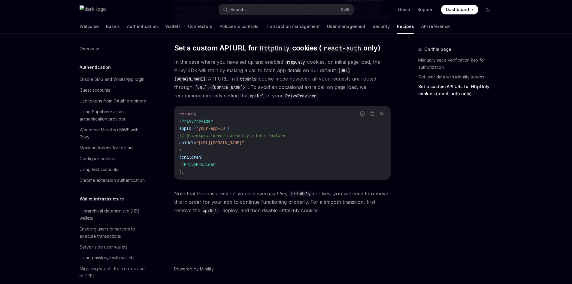
click at [221, 141] on code "return ( < PrivyProvider appId = { 'your-app-ID' } // @ts-expect-error currentl…" at bounding box center [282, 142] width 206 height 65
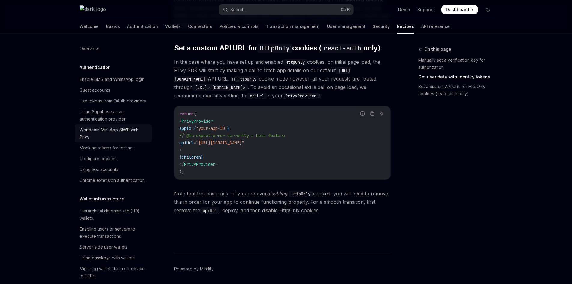
scroll to position [232, 0]
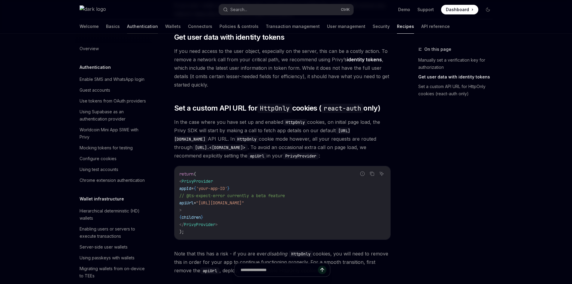
click at [127, 27] on link "Authentication" at bounding box center [142, 26] width 31 height 14
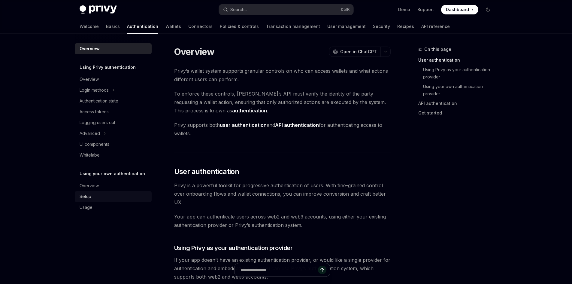
click at [102, 196] on div "Setup" at bounding box center [114, 196] width 68 height 7
type textarea "*"
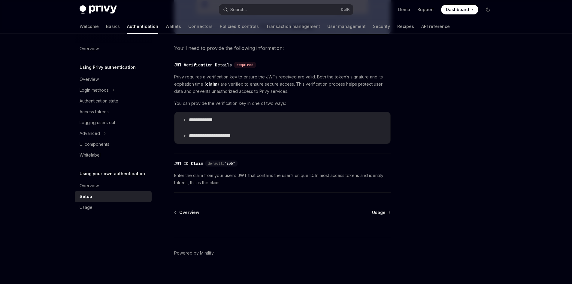
scroll to position [286, 0]
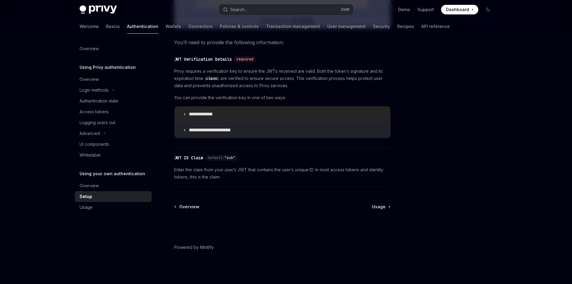
click at [195, 112] on p "**********" at bounding box center [207, 114] width 36 height 6
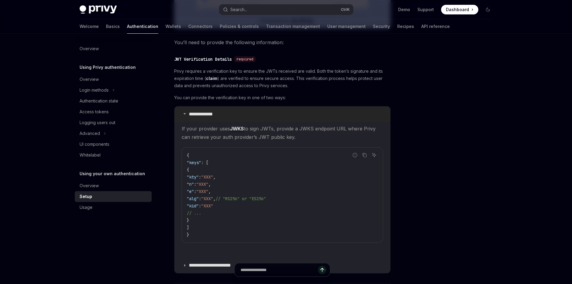
click at [195, 112] on p "**********" at bounding box center [207, 114] width 36 height 6
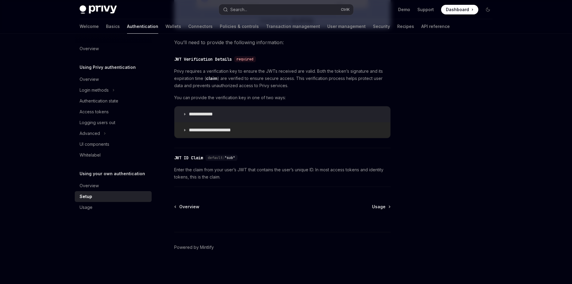
click at [195, 131] on p "**********" at bounding box center [215, 130] width 52 height 6
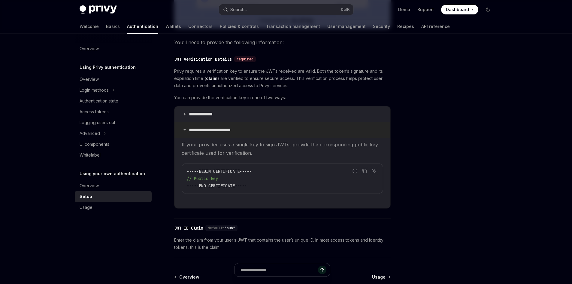
click at [195, 131] on p "**********" at bounding box center [215, 130] width 52 height 6
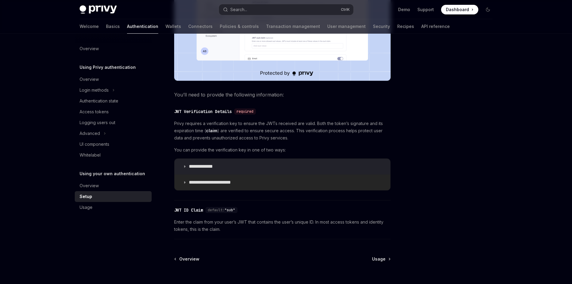
scroll to position [196, 0]
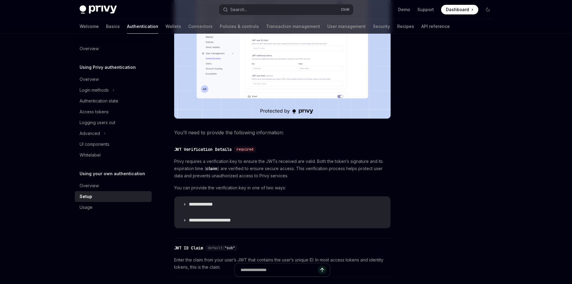
click at [238, 173] on span "Privy requires a verification key to ensure the JWTs received are valid. Both t…" at bounding box center [282, 169] width 216 height 22
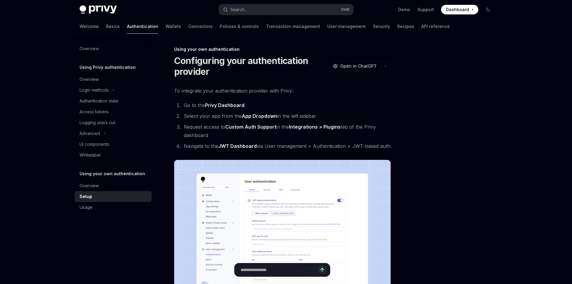
scroll to position [30, 0]
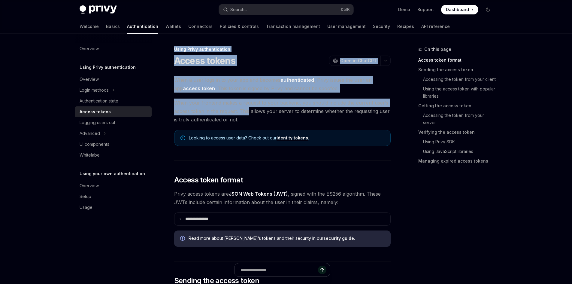
drag, startPoint x: 171, startPoint y: 51, endPoint x: 249, endPoint y: 110, distance: 97.7
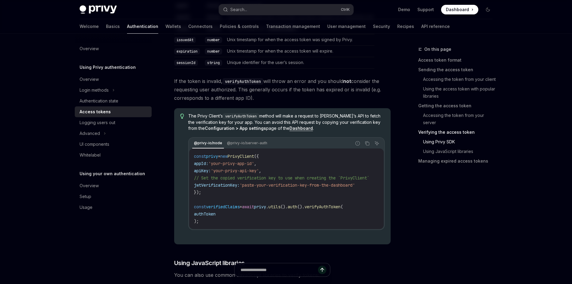
scroll to position [1140, 0]
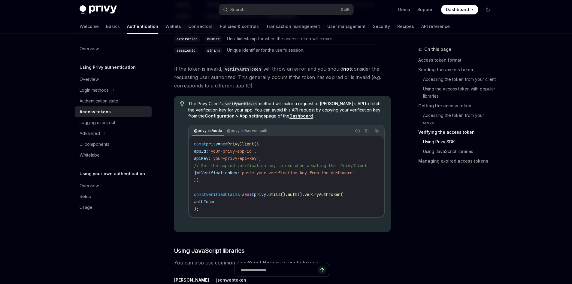
click at [238, 178] on code "const privy = new PrivyClient ({ appId: 'your-privy-app-id' , apiKey: 'your-pri…" at bounding box center [289, 176] width 190 height 72
click at [237, 175] on span "jwtVerificationKey:" at bounding box center [217, 172] width 46 height 5
click at [115, 122] on div "Logging users out" at bounding box center [98, 122] width 36 height 7
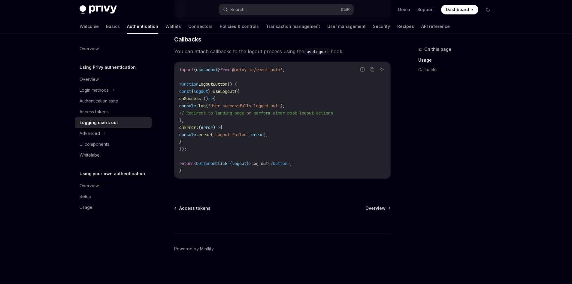
scroll to position [274, 0]
click at [119, 134] on div "Advanced" at bounding box center [113, 133] width 77 height 11
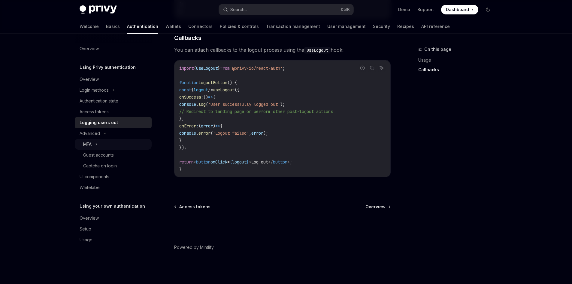
click at [120, 147] on div "MFA" at bounding box center [113, 144] width 77 height 11
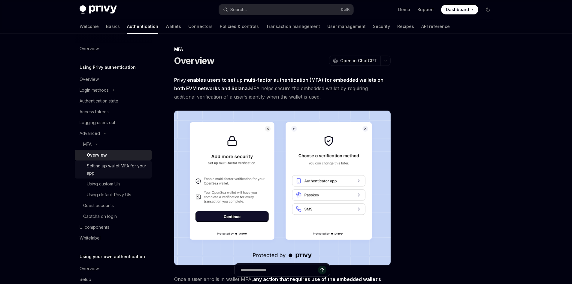
click at [120, 162] on div "Setting up wallet MFA for your app" at bounding box center [117, 169] width 61 height 14
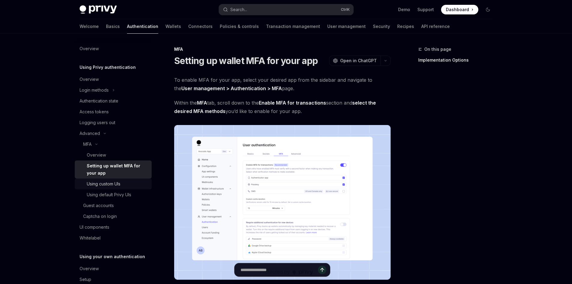
click at [117, 184] on div "Using custom UIs" at bounding box center [104, 183] width 34 height 7
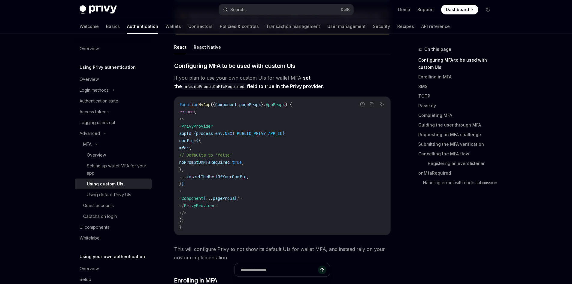
scroll to position [120, 0]
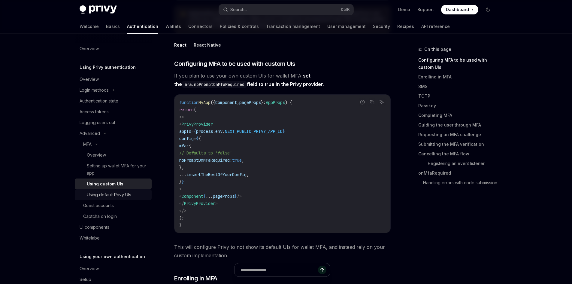
click at [107, 191] on link "Using default Privy UIs" at bounding box center [113, 194] width 77 height 11
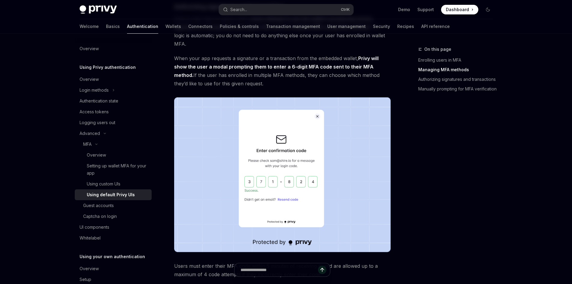
scroll to position [720, 0]
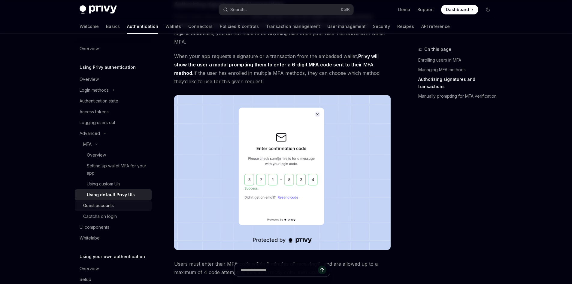
click at [111, 201] on link "Guest accounts" at bounding box center [113, 205] width 77 height 11
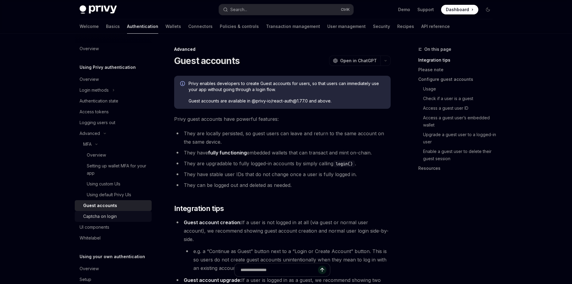
click at [108, 218] on div "Captcha on login" at bounding box center [100, 215] width 34 height 7
type textarea "*"
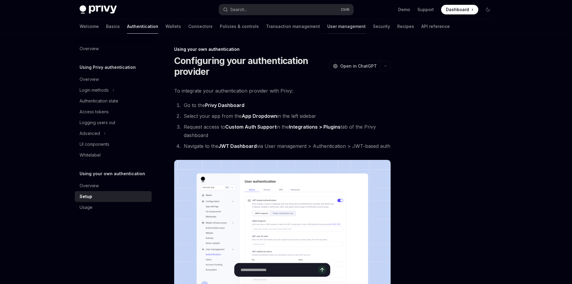
click at [327, 29] on link "User management" at bounding box center [346, 26] width 38 height 14
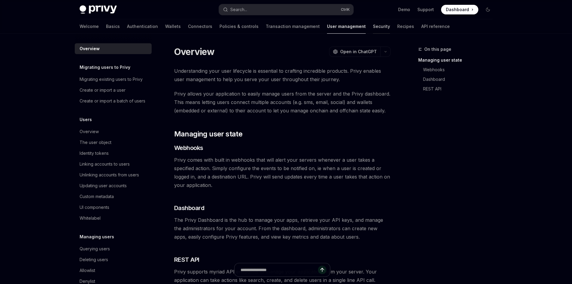
click at [373, 25] on link "Security" at bounding box center [381, 26] width 17 height 14
click at [373, 26] on link "Security" at bounding box center [381, 26] width 17 height 14
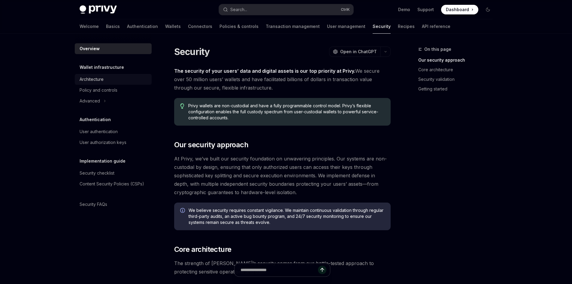
click at [95, 83] on div "Architecture" at bounding box center [92, 79] width 24 height 7
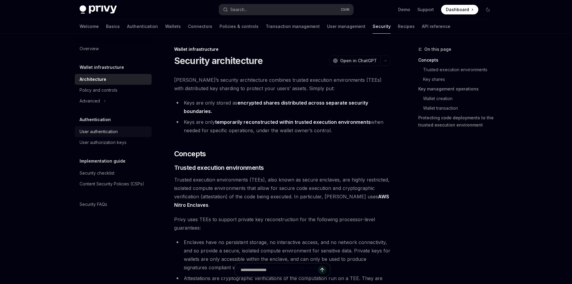
click at [119, 130] on div "User authentication" at bounding box center [114, 131] width 68 height 7
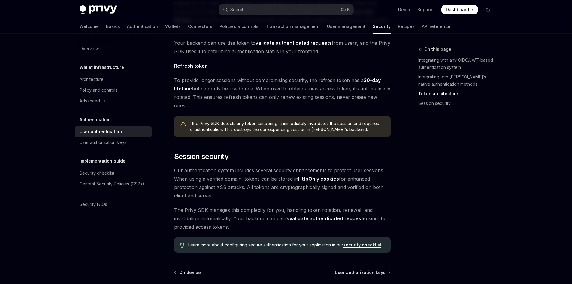
scroll to position [420, 0]
click at [112, 145] on div "User authorization keys" at bounding box center [103, 142] width 47 height 7
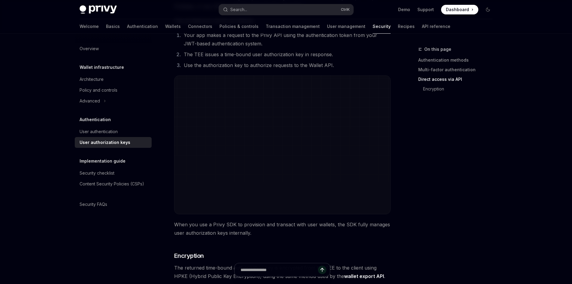
scroll to position [420, 0]
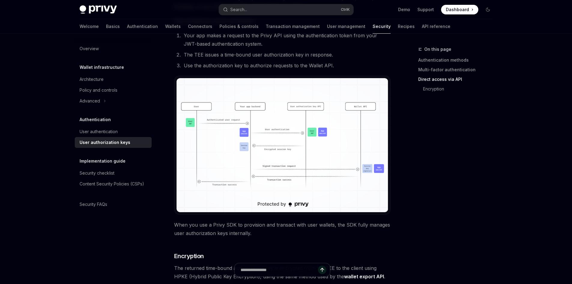
click at [255, 152] on img at bounding box center [282, 145] width 212 height 134
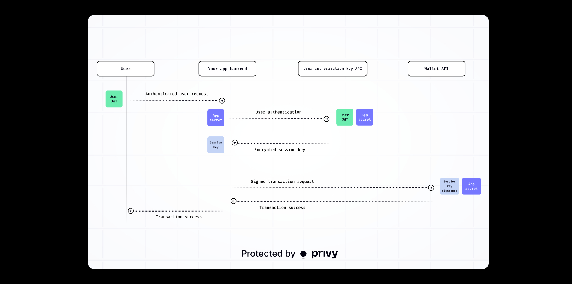
click at [549, 61] on div at bounding box center [286, 142] width 572 height 284
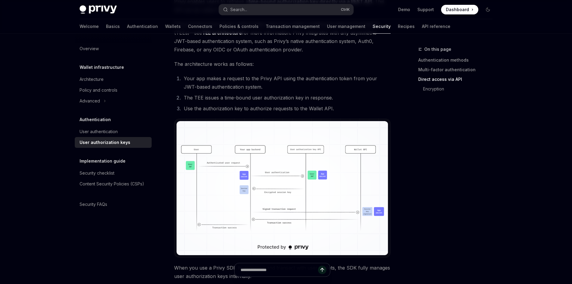
scroll to position [330, 0]
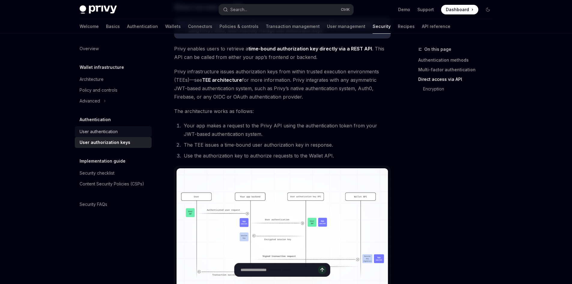
click at [121, 132] on div "User authentication" at bounding box center [114, 131] width 68 height 7
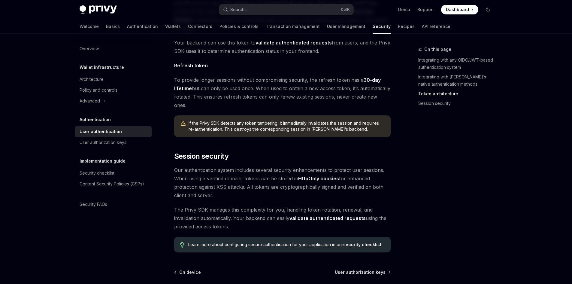
scroll to position [468, 0]
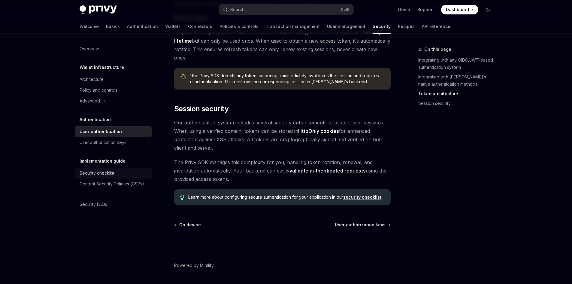
click at [106, 173] on div "Security checklist" at bounding box center [97, 172] width 35 height 7
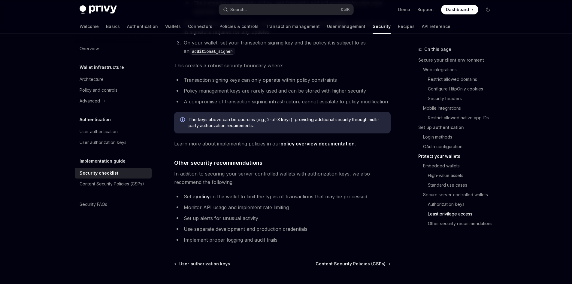
scroll to position [1354, 0]
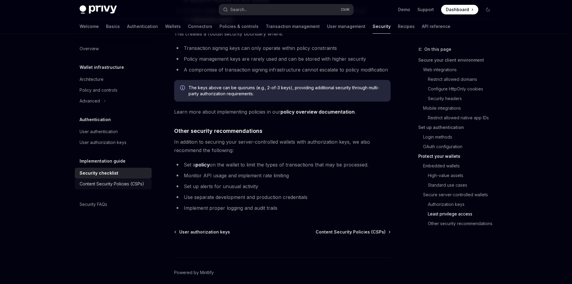
click at [95, 186] on div "Content Security Policies (CSPs)" at bounding box center [112, 183] width 65 height 7
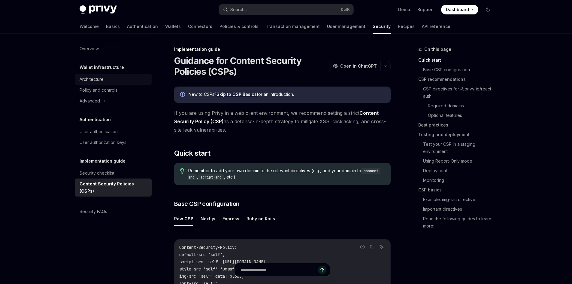
click at [106, 79] on div "Architecture" at bounding box center [114, 79] width 68 height 7
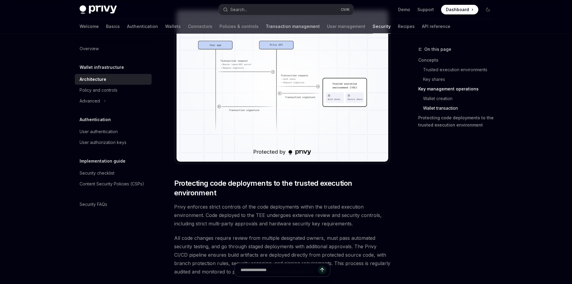
scroll to position [1116, 0]
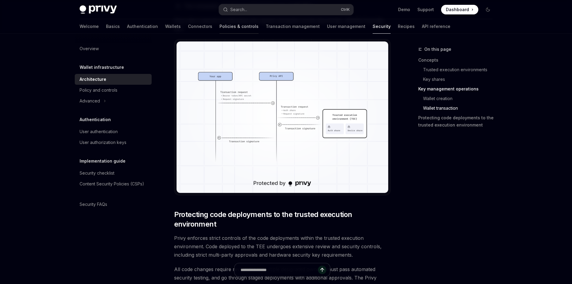
click at [219, 29] on link "Policies & controls" at bounding box center [238, 26] width 39 height 14
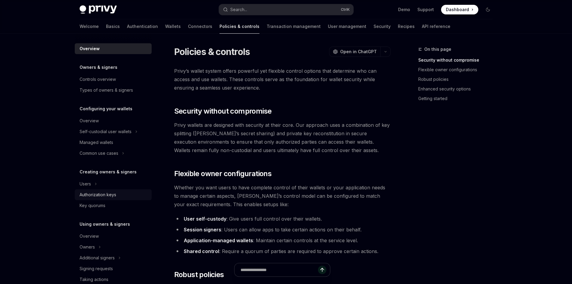
click at [117, 191] on link "Authorization keys" at bounding box center [113, 194] width 77 height 11
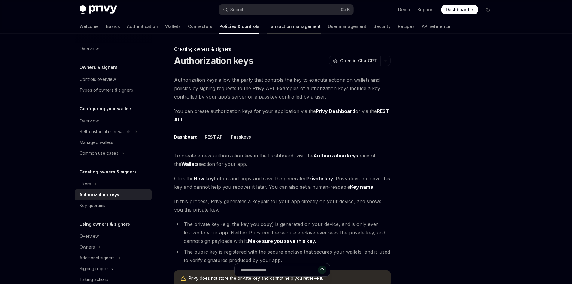
click at [267, 23] on link "Transaction management" at bounding box center [294, 26] width 54 height 14
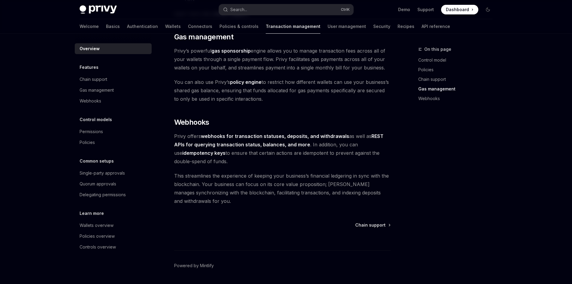
scroll to position [534, 0]
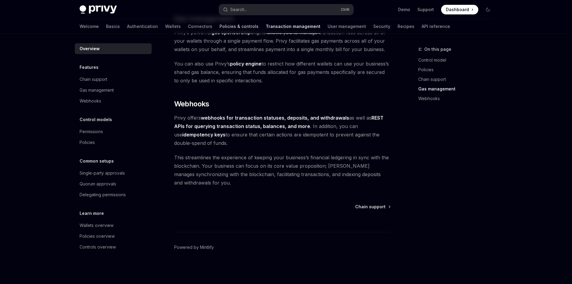
click at [219, 29] on link "Policies & controls" at bounding box center [238, 26] width 39 height 14
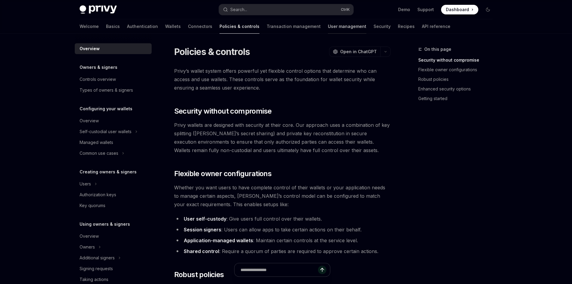
click at [328, 30] on link "User management" at bounding box center [347, 26] width 38 height 14
click at [127, 24] on link "Authentication" at bounding box center [142, 26] width 31 height 14
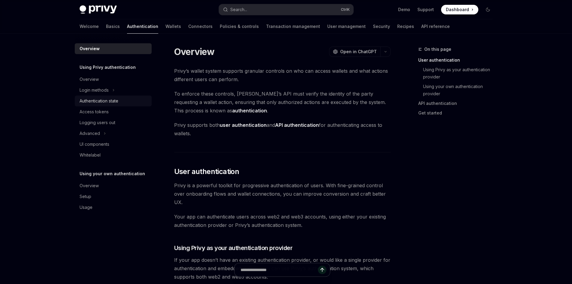
click at [124, 105] on link "Authentication state" at bounding box center [113, 100] width 77 height 11
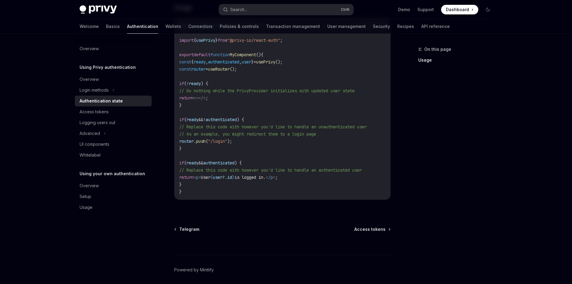
scroll to position [235, 0]
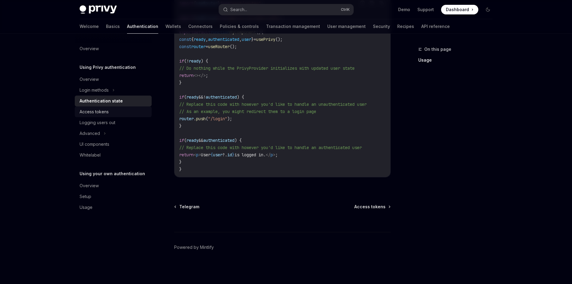
click at [135, 112] on div "Access tokens" at bounding box center [114, 111] width 68 height 7
type textarea "*"
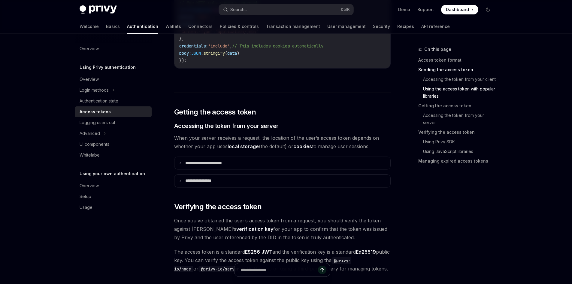
scroll to position [750, 0]
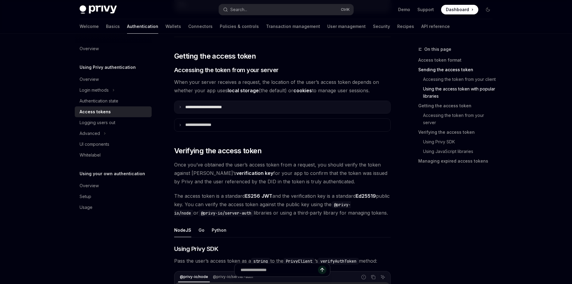
click at [251, 104] on summary "**********" at bounding box center [282, 107] width 216 height 13
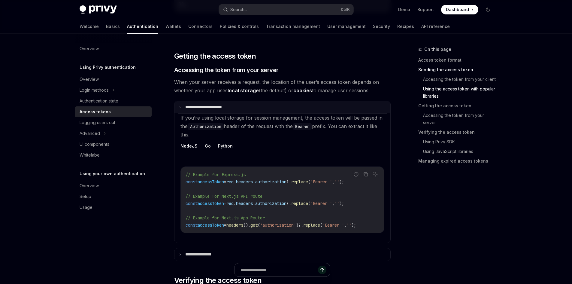
click at [251, 104] on summary "**********" at bounding box center [282, 107] width 216 height 13
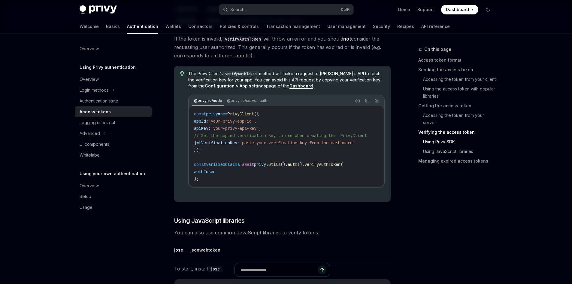
scroll to position [1110, 0]
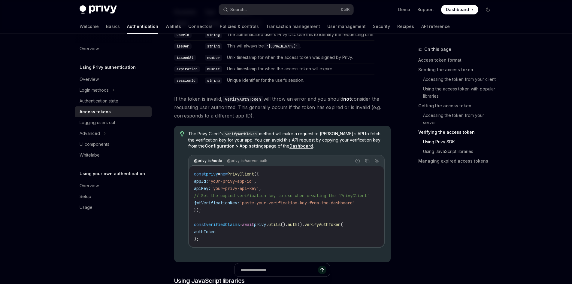
click at [215, 148] on strong "Configuration > App settings" at bounding box center [235, 145] width 61 height 5
click at [215, 147] on strong "Configuration > App settings" at bounding box center [235, 145] width 61 height 5
copy strong "Configuration"
